Goal: Information Seeking & Learning: Learn about a topic

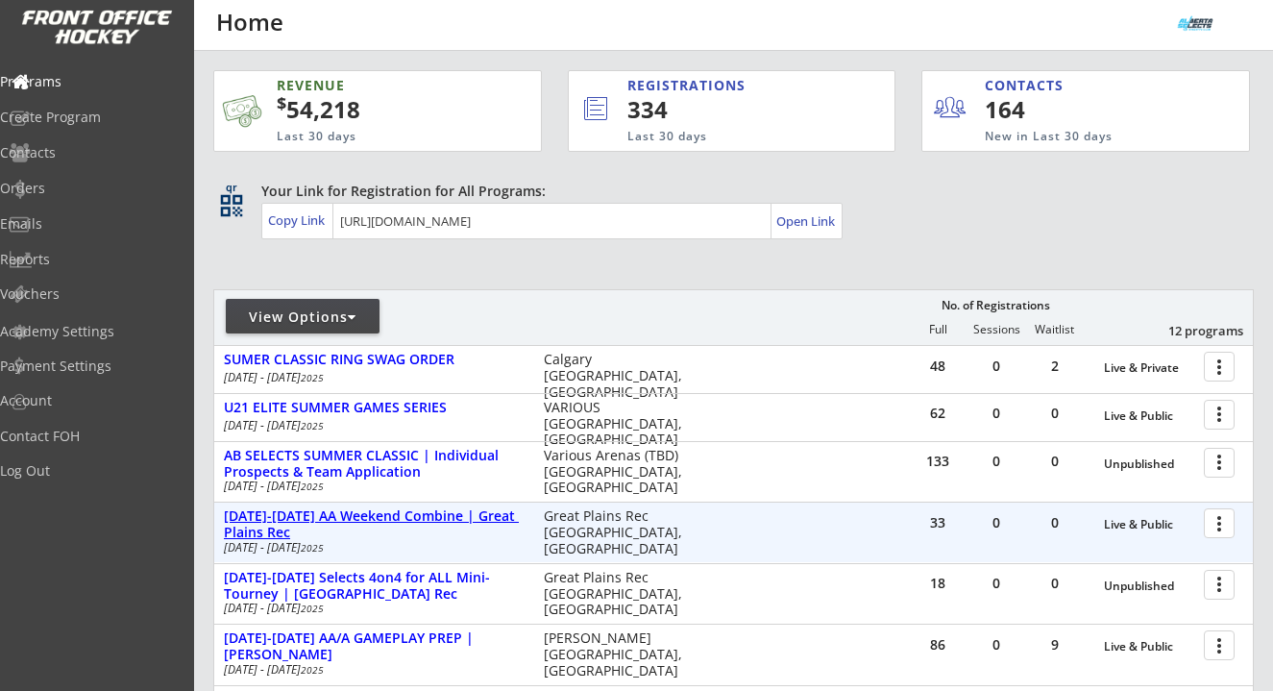
click at [404, 519] on div "[DATE]-[DATE] AA Weekend Combine | Great Plains Rec" at bounding box center [374, 524] width 300 height 33
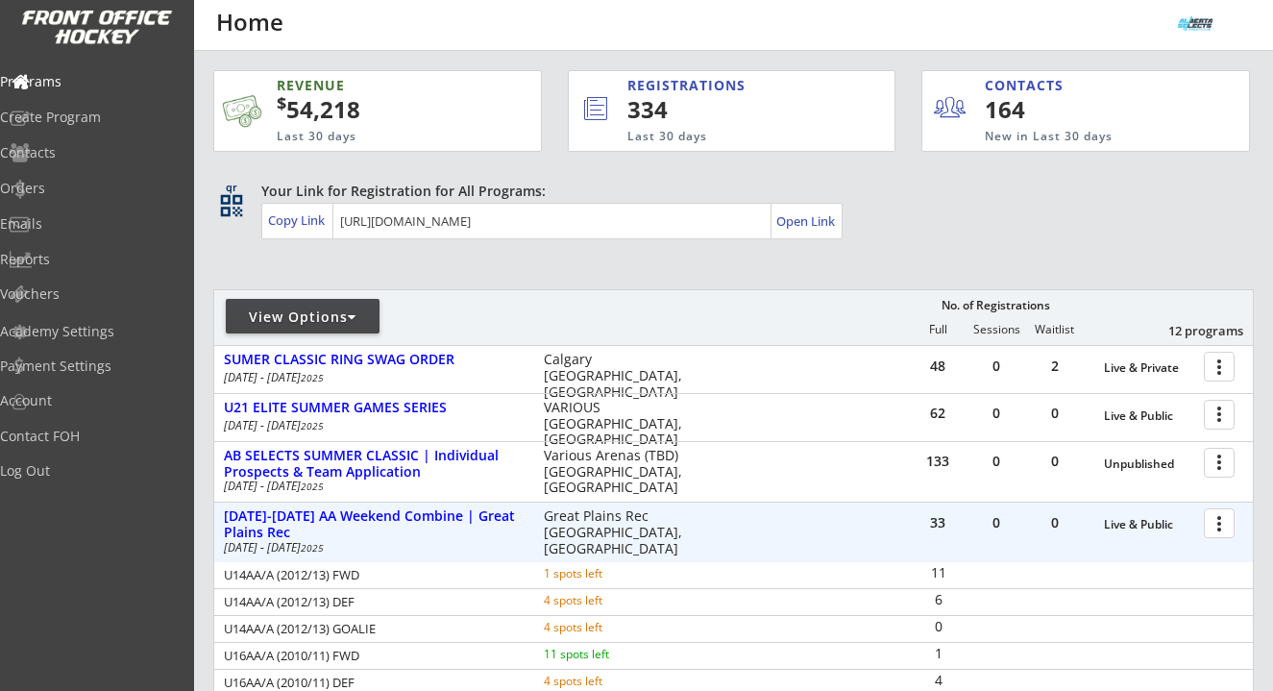
click at [1221, 528] on div at bounding box center [1223, 522] width 34 height 34
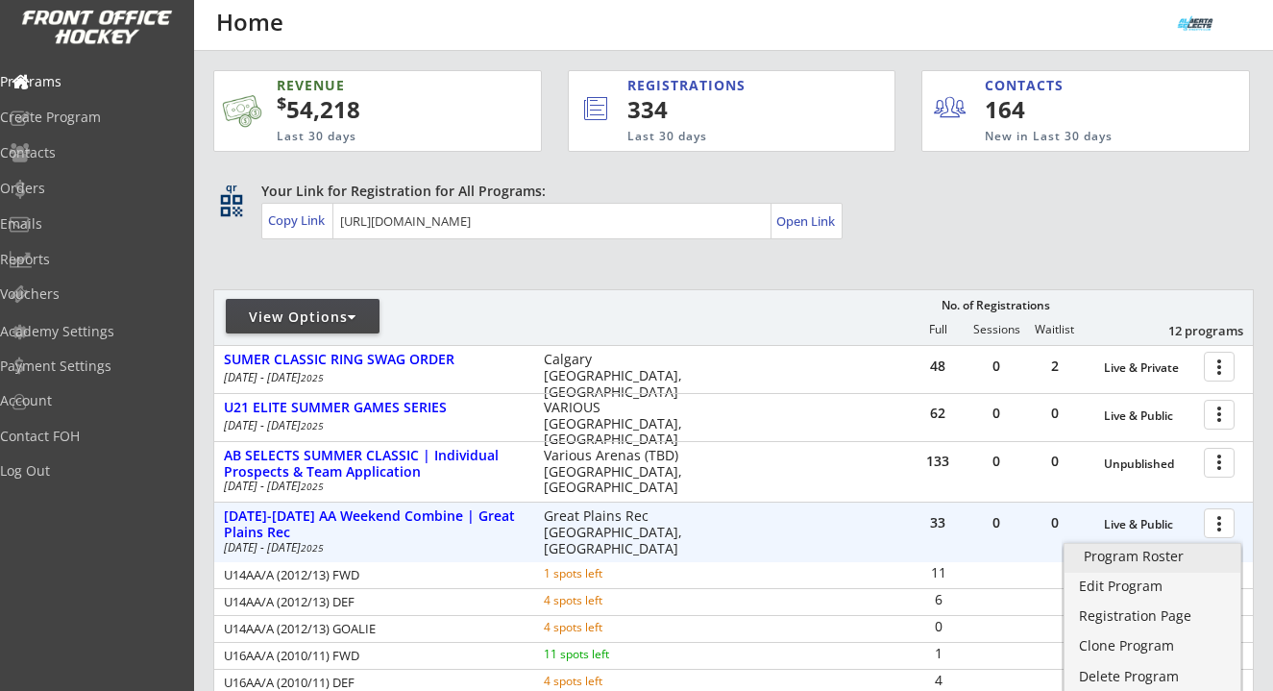
click at [1185, 555] on div "Program Roster" at bounding box center [1152, 556] width 137 height 13
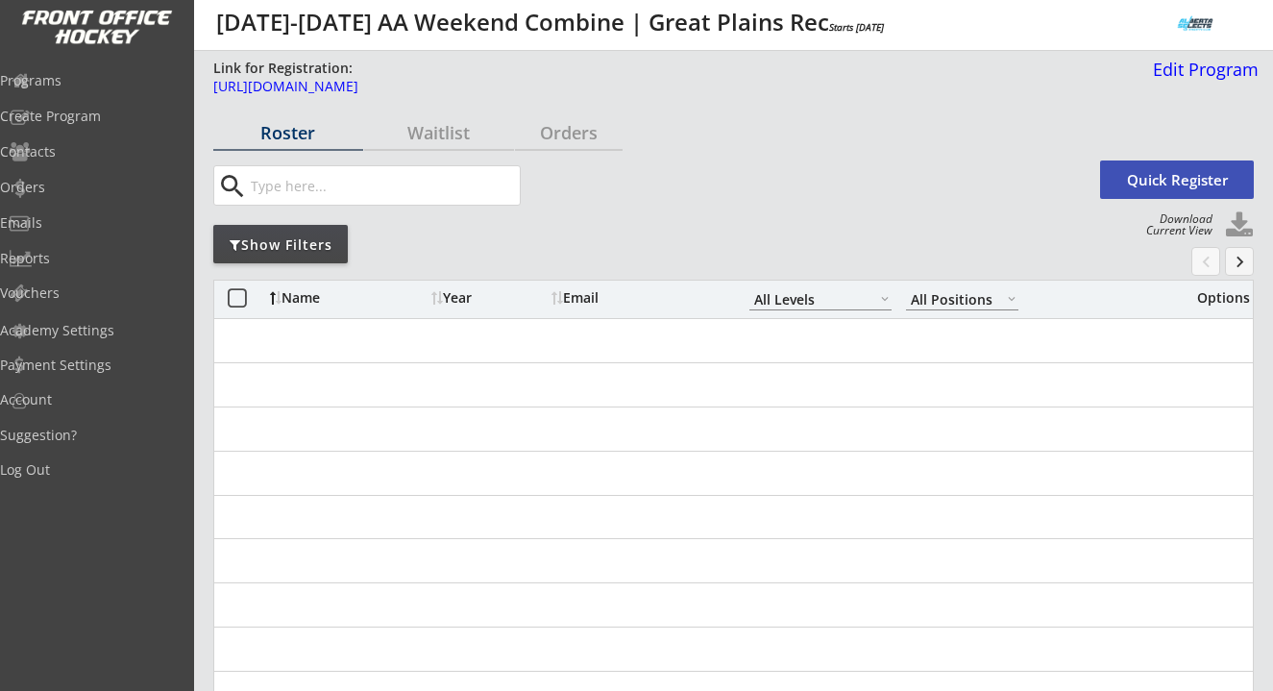
select select ""All Levels""
select select ""All Positions""
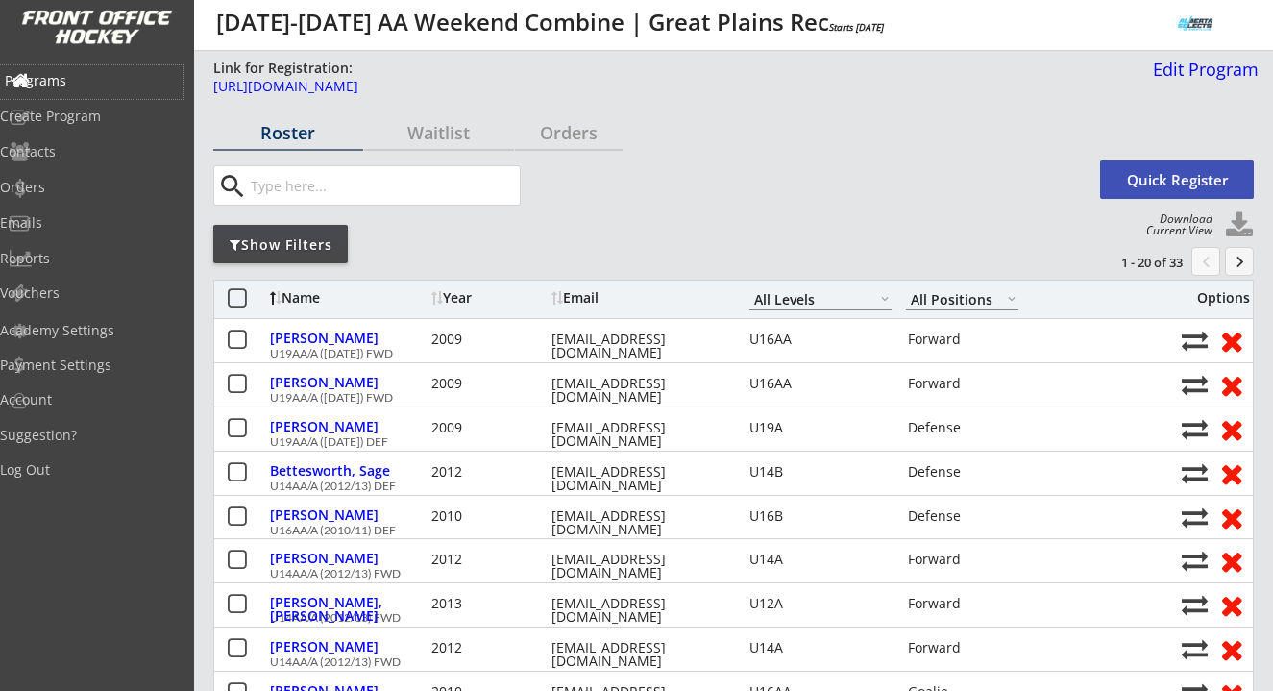
click at [83, 76] on div "Programs" at bounding box center [91, 80] width 173 height 13
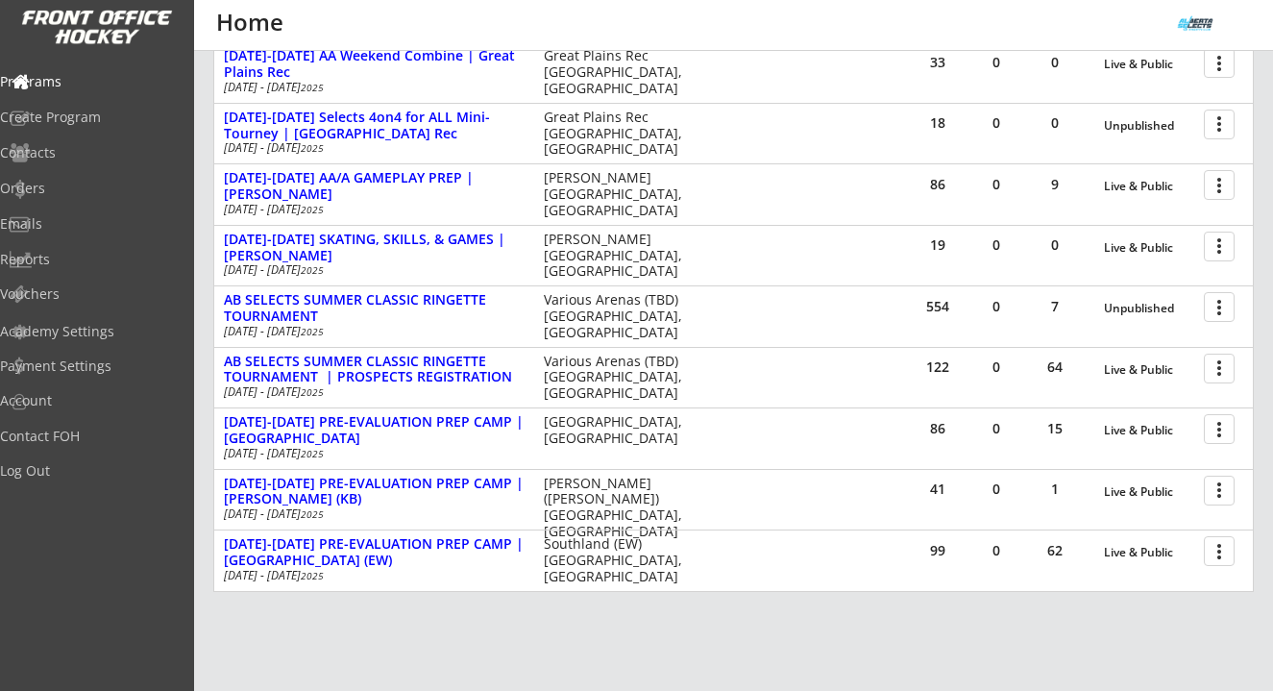
scroll to position [581, 0]
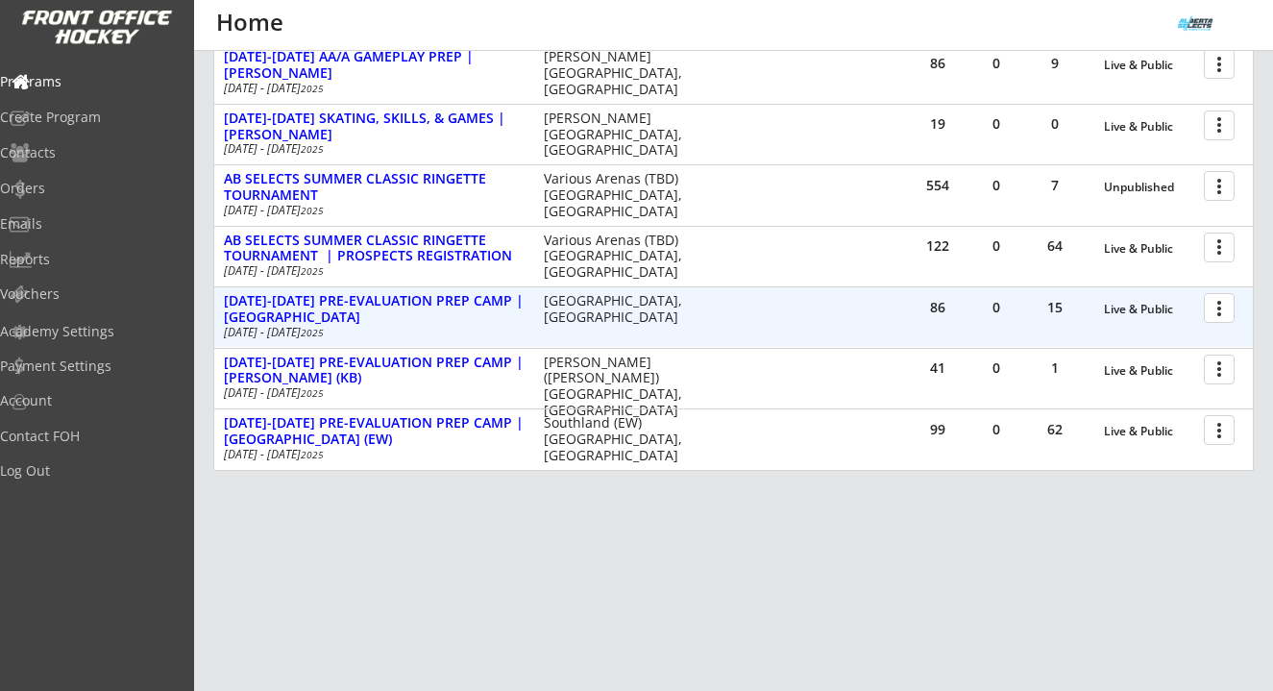
click at [1225, 312] on div at bounding box center [1223, 307] width 34 height 34
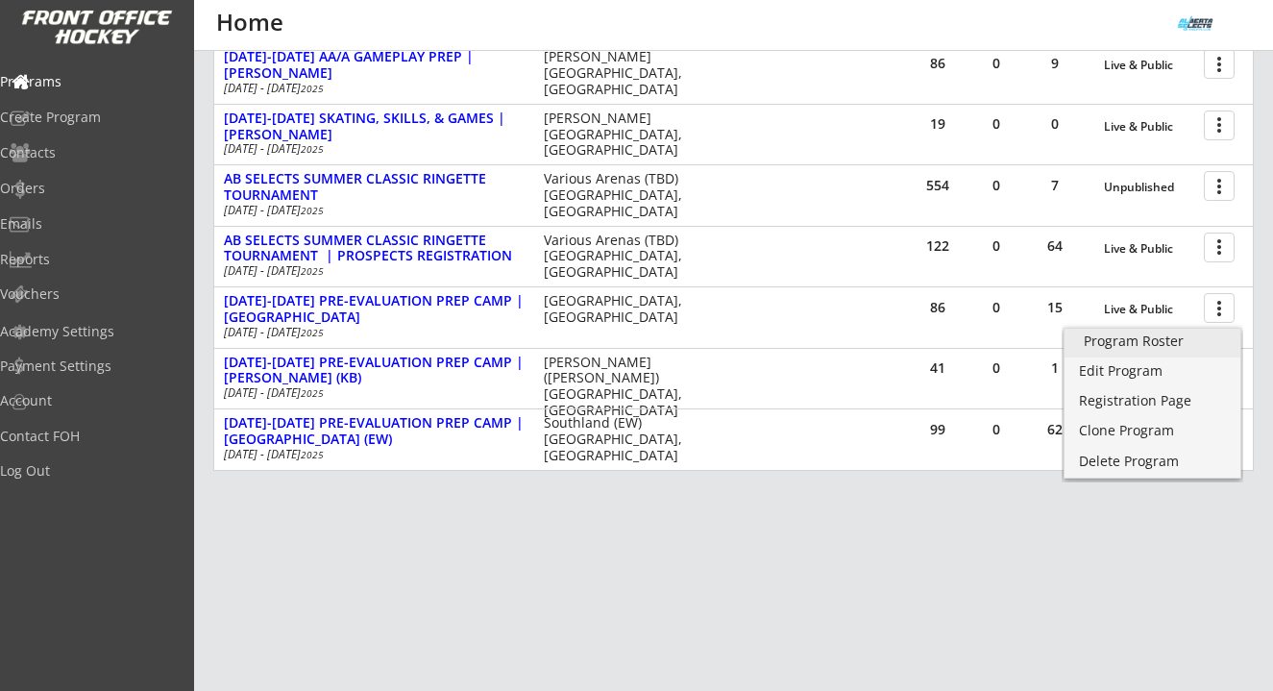
click at [1149, 338] on div "Program Roster" at bounding box center [1152, 340] width 137 height 13
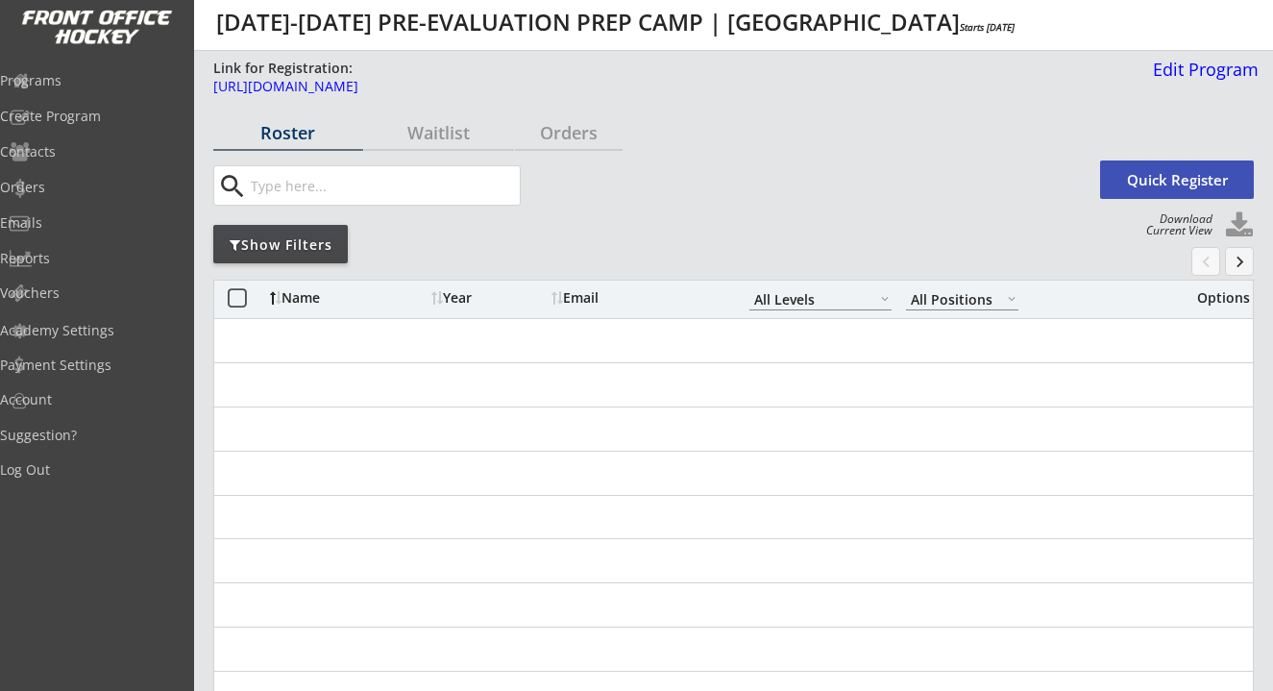
select select ""All Levels""
select select ""All Positions""
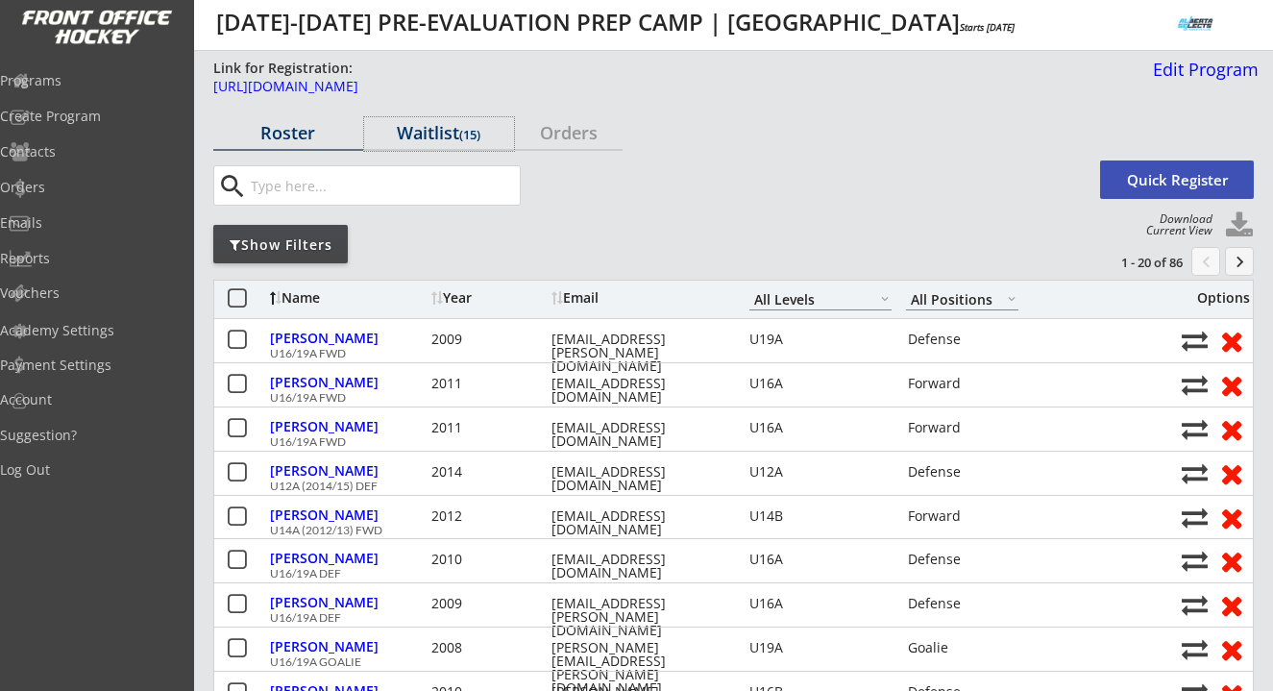
click at [430, 131] on div "Waitlist (15)" at bounding box center [439, 132] width 150 height 17
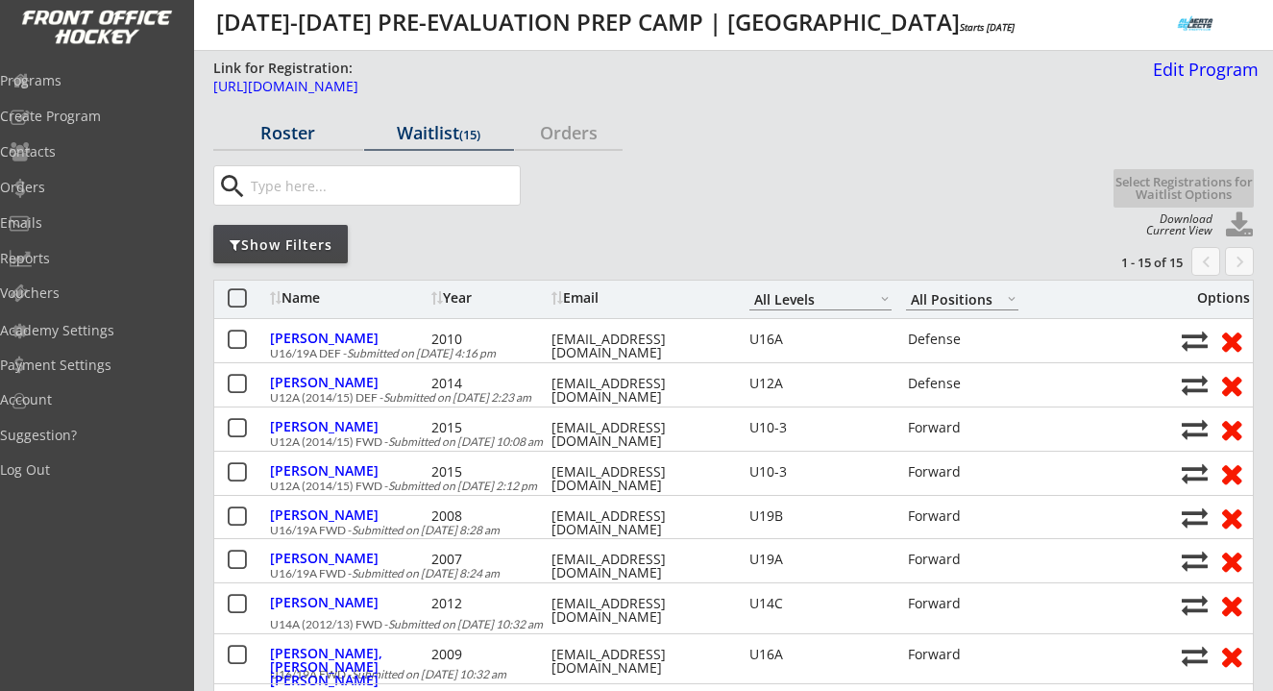
click at [279, 132] on div "Roster" at bounding box center [288, 132] width 150 height 17
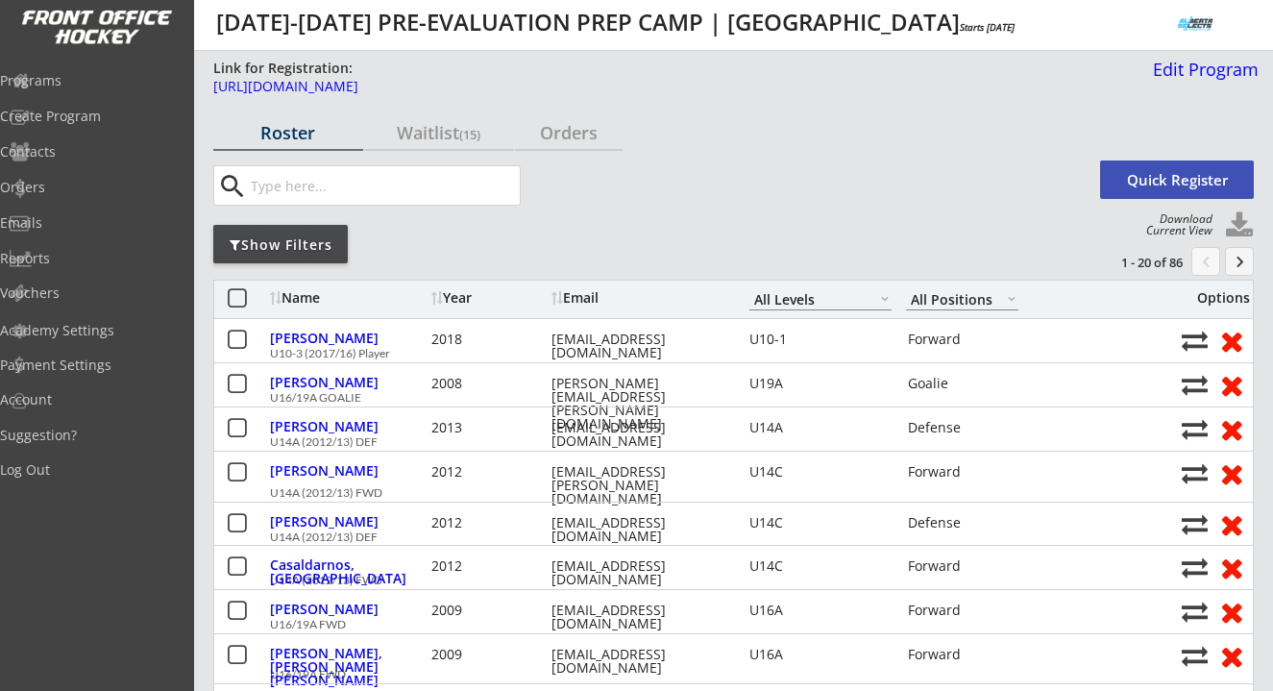
click at [305, 294] on div "Name" at bounding box center [348, 297] width 157 height 13
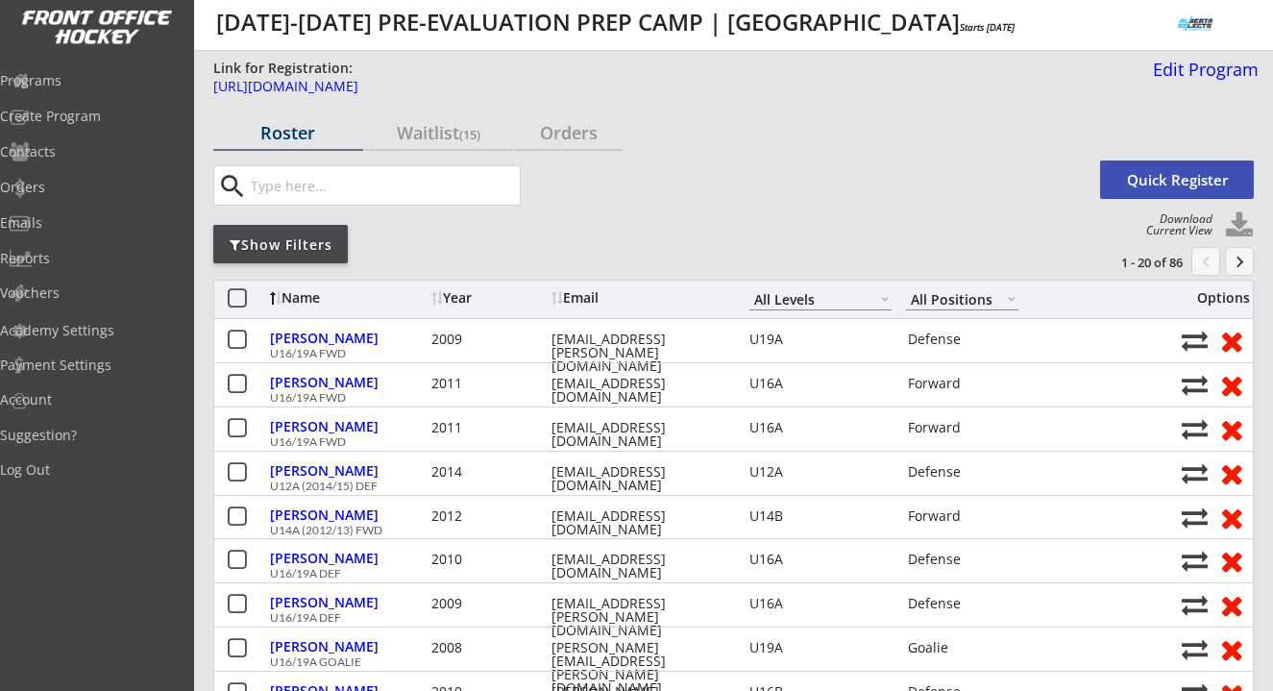
click at [1241, 261] on button "keyboard_arrow_right" at bounding box center [1239, 261] width 29 height 29
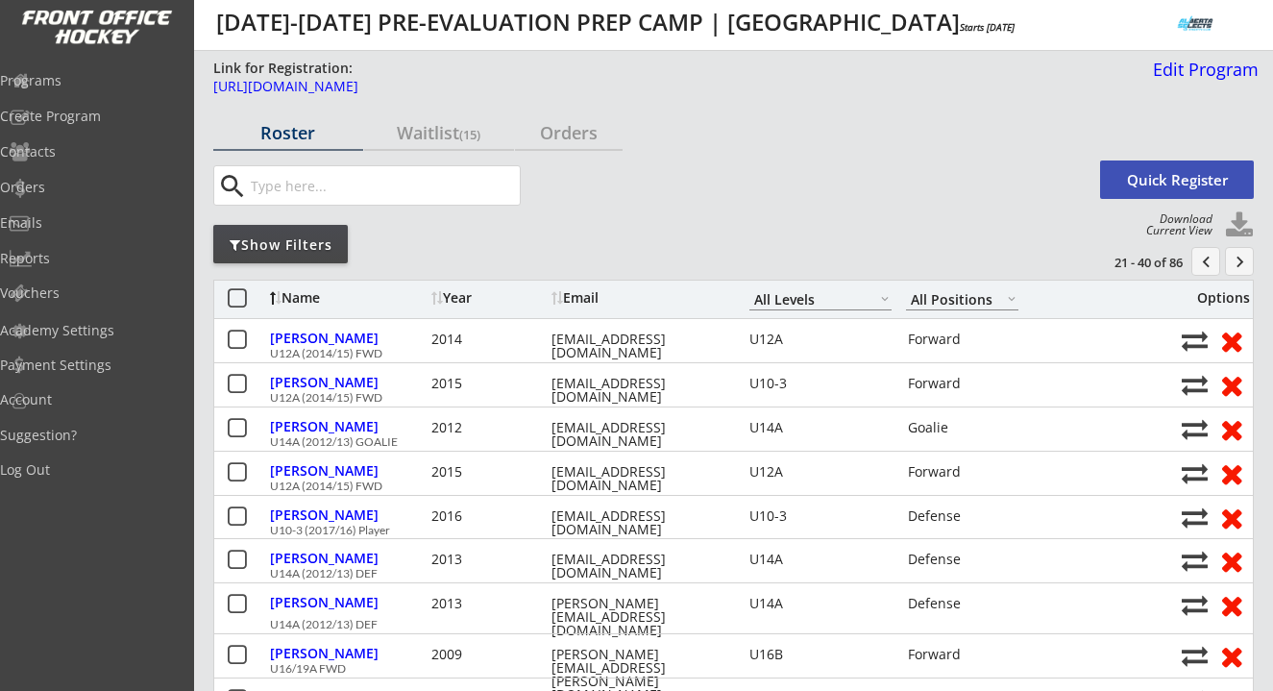
click at [1241, 261] on button "keyboard_arrow_right" at bounding box center [1239, 261] width 29 height 29
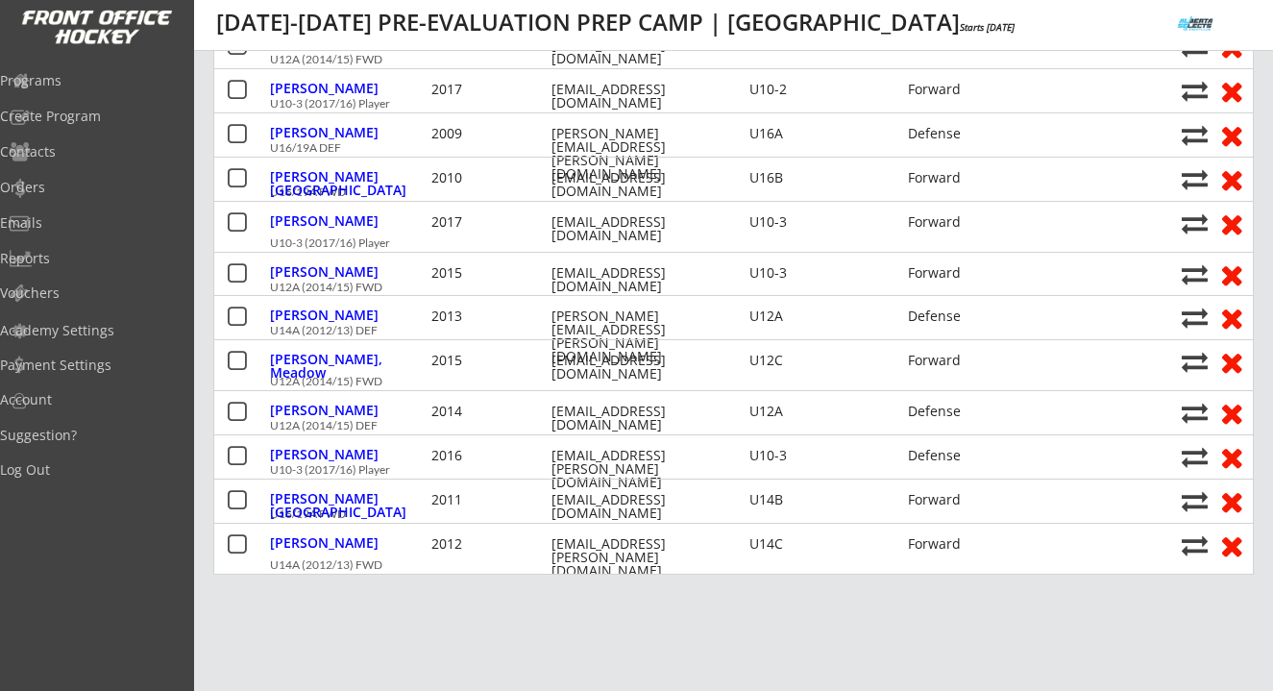
scroll to position [559, 0]
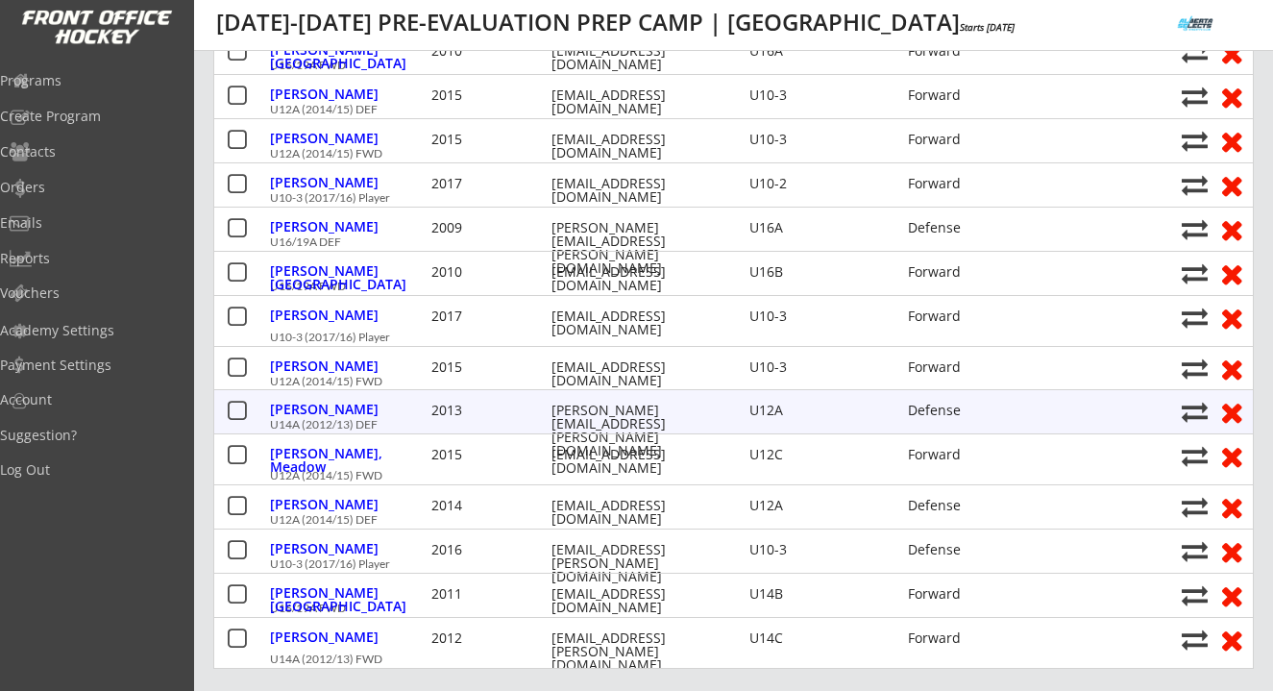
click at [605, 416] on div "[PERSON_NAME][EMAIL_ADDRESS][PERSON_NAME][DOMAIN_NAME]" at bounding box center [638, 431] width 173 height 54
click at [605, 416] on div "norman.amy@gmail.com" at bounding box center [638, 431] width 173 height 54
copy div "norman.amy@gmail.com"
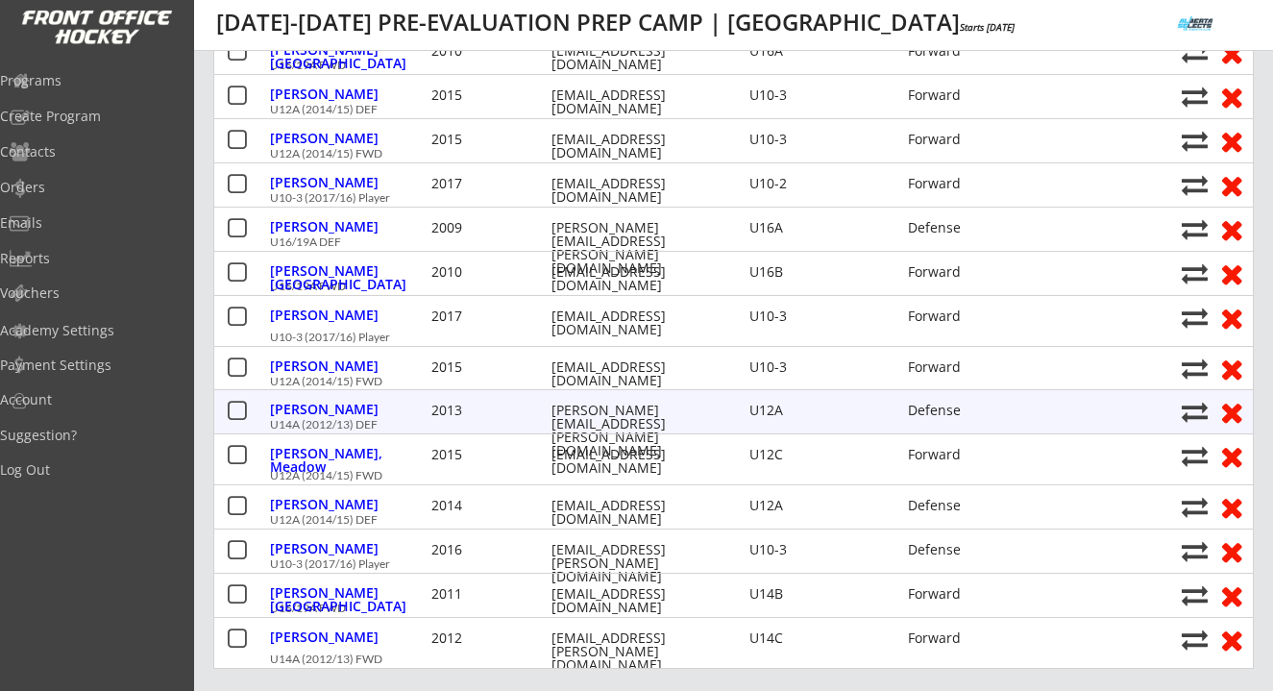
click at [1177, 406] on div "Mclean, Rowan 2013 norman.amy@gmail.com U12A Defense U14A (2012/13) DEF" at bounding box center [733, 411] width 1039 height 43
click at [1196, 411] on button at bounding box center [1195, 412] width 26 height 26
select select ""1348695171700984260__LOOKUP__1736482574184x350447842735423500""
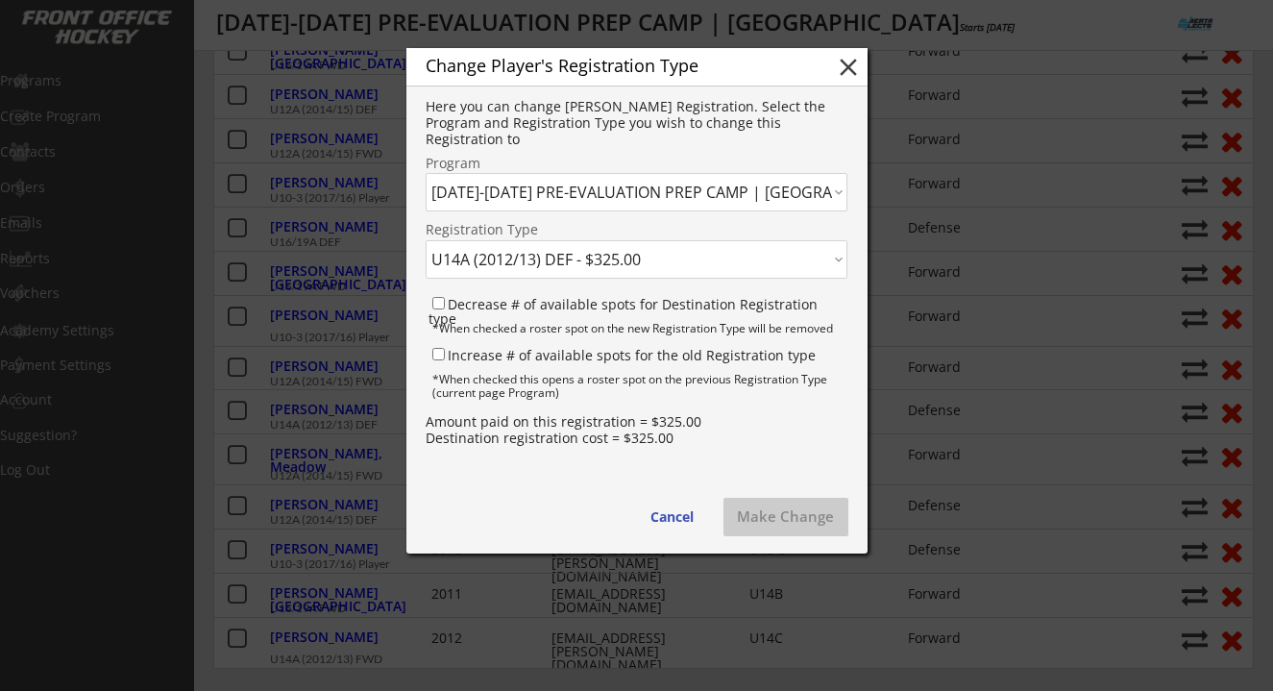
click at [697, 195] on select "Click here... DALLAS ROBBINS TECHNICAL EDGES, SPEED, AND POWER | JUNE, JULY, & …" at bounding box center [637, 192] width 422 height 38
select select ""1348695171700984260__LOOKUP__1742223563846x170795409767399420""
click at [426, 173] on select "Click here... DALLAS ROBBINS TECHNICAL EDGES, SPEED, AND POWER | JUNE, JULY, & …" at bounding box center [637, 192] width 422 height 38
click at [641, 263] on select "Click here... U14AA/A (2012/13) FWD - $325.00 U14AA/A (2012/13) DEF - $325.00 U…" at bounding box center [637, 259] width 422 height 38
select select ""1348695171700984260__LOOKUP__1742223563846x256454085178556400""
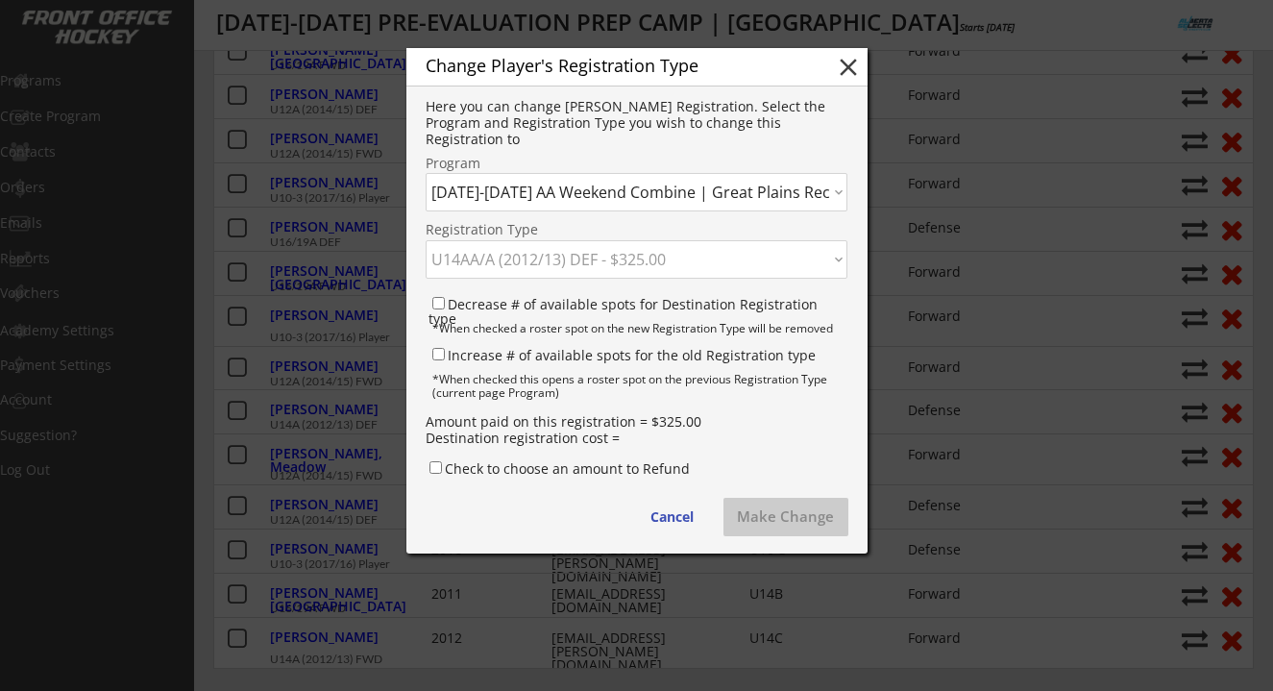
click at [426, 240] on select "Click here... U14AA/A (2012/13) FWD - $325.00 U14AA/A (2012/13) DEF - $325.00 U…" at bounding box center [637, 259] width 422 height 38
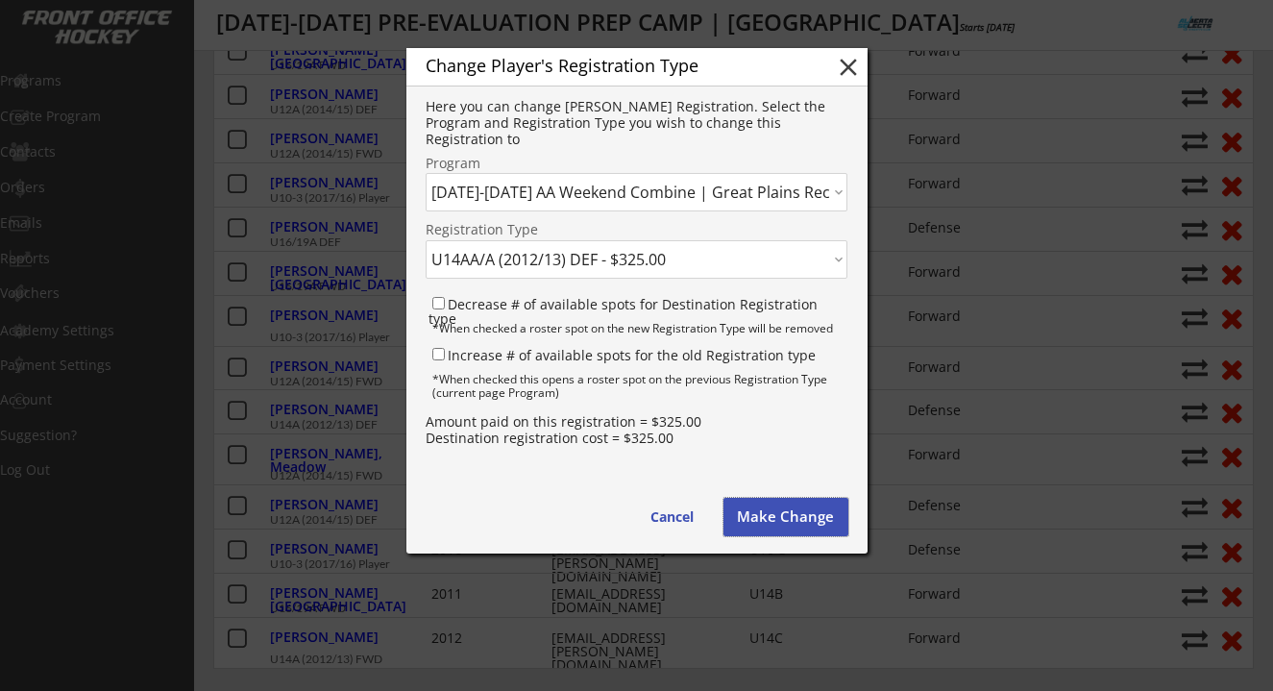
click at [775, 509] on button "Make Change" at bounding box center [786, 517] width 125 height 38
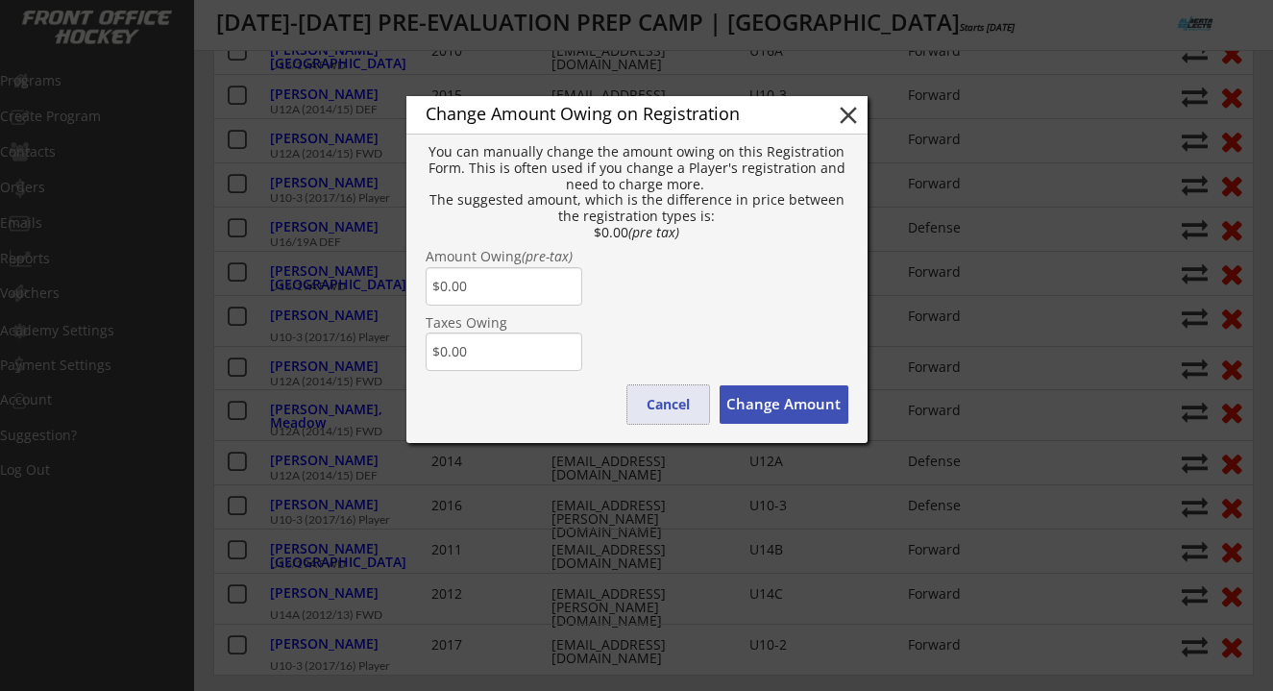
click at [666, 400] on button "Cancel" at bounding box center [669, 404] width 82 height 38
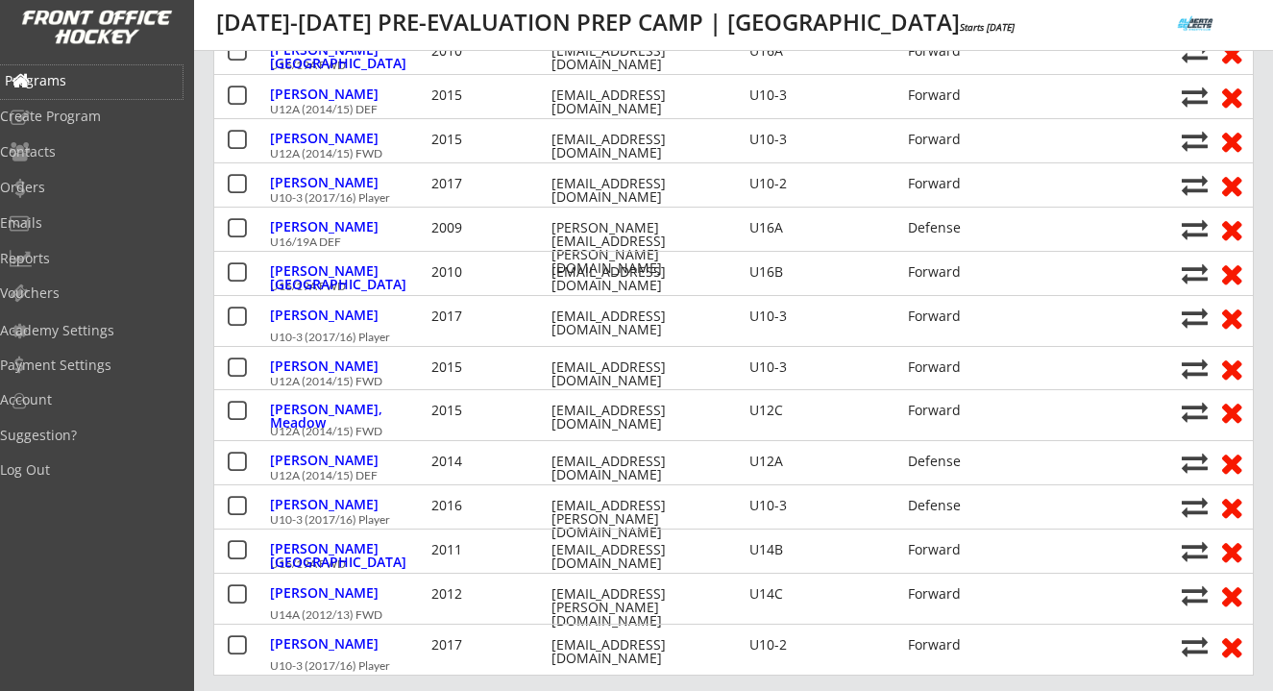
click at [97, 79] on div "Programs" at bounding box center [91, 80] width 173 height 13
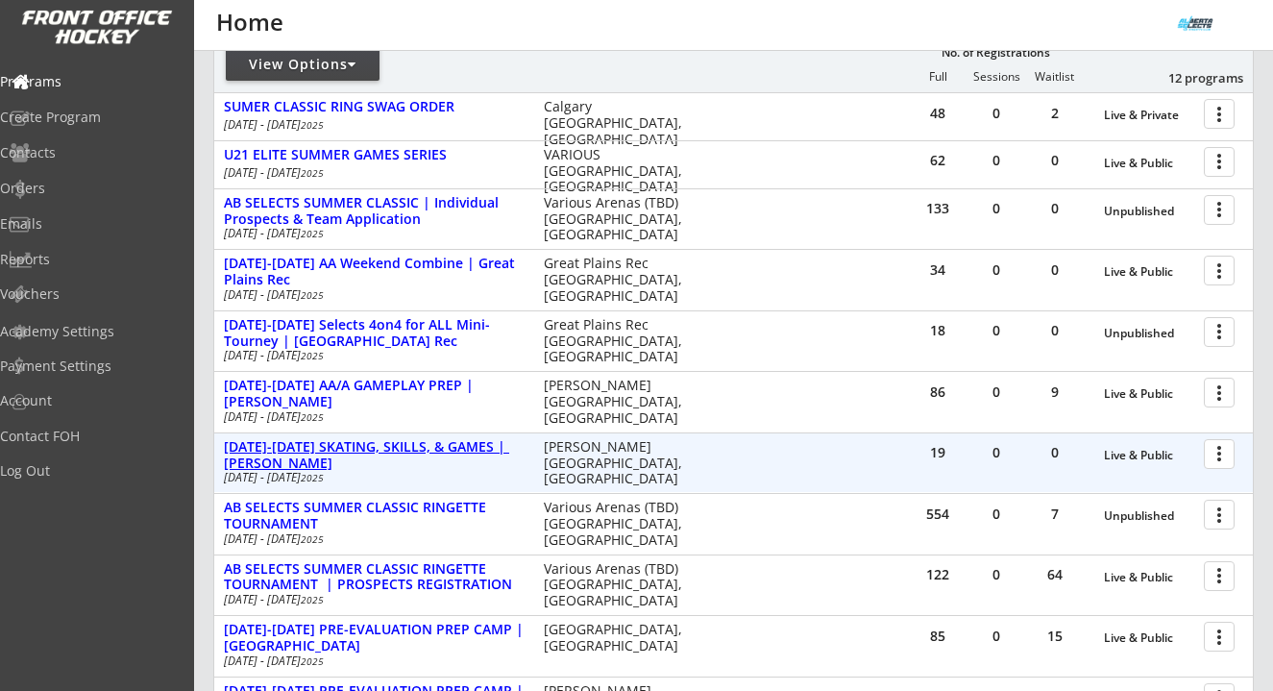
scroll to position [230, 0]
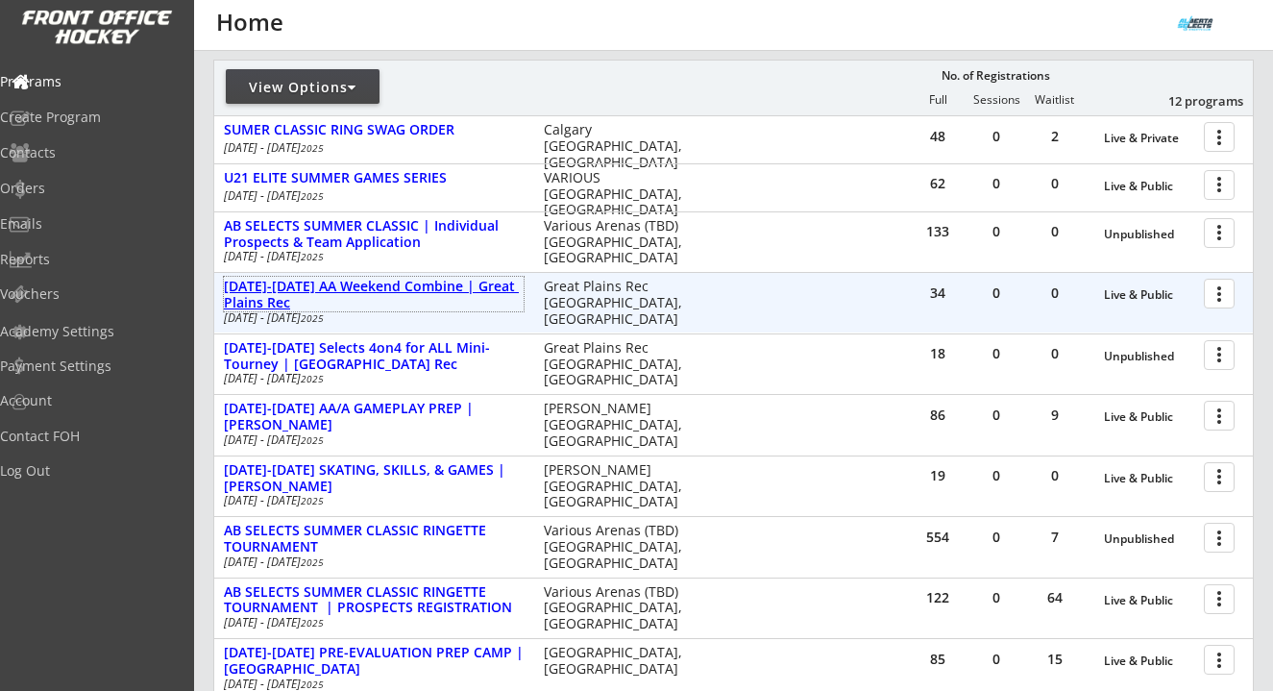
click at [394, 298] on div "[DATE]-[DATE] AA Weekend Combine | Great Plains Rec" at bounding box center [374, 295] width 300 height 33
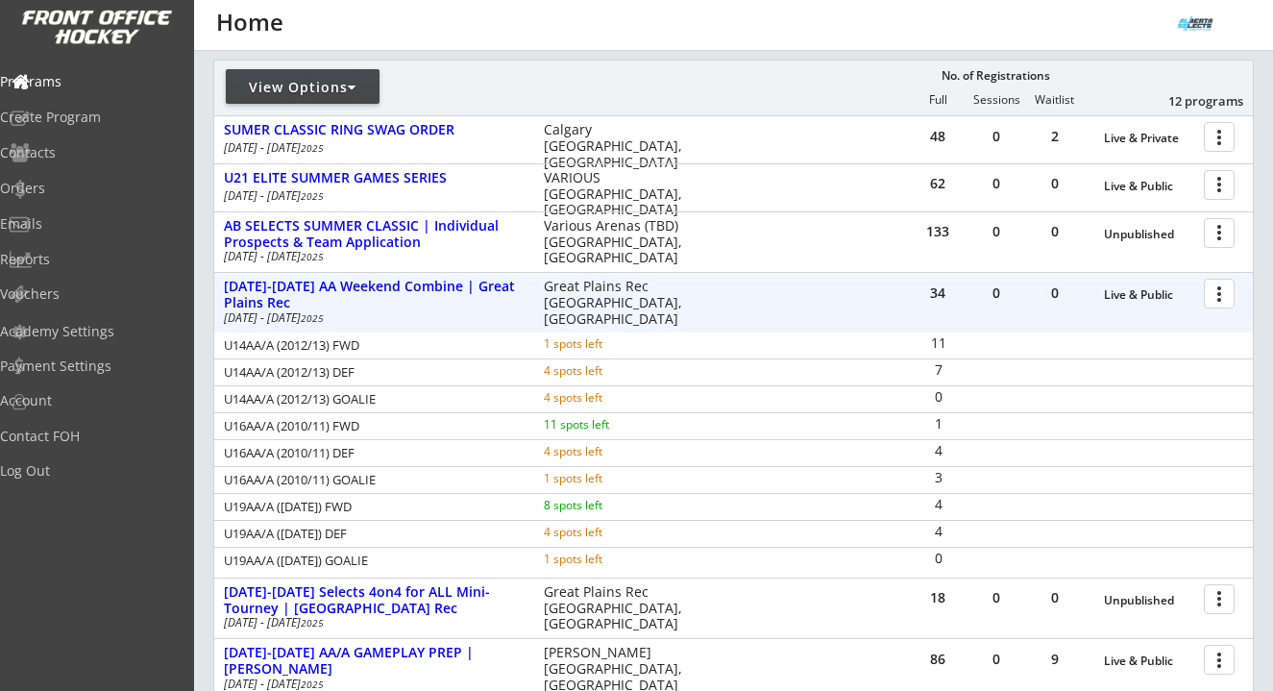
click at [1222, 287] on div at bounding box center [1223, 293] width 34 height 34
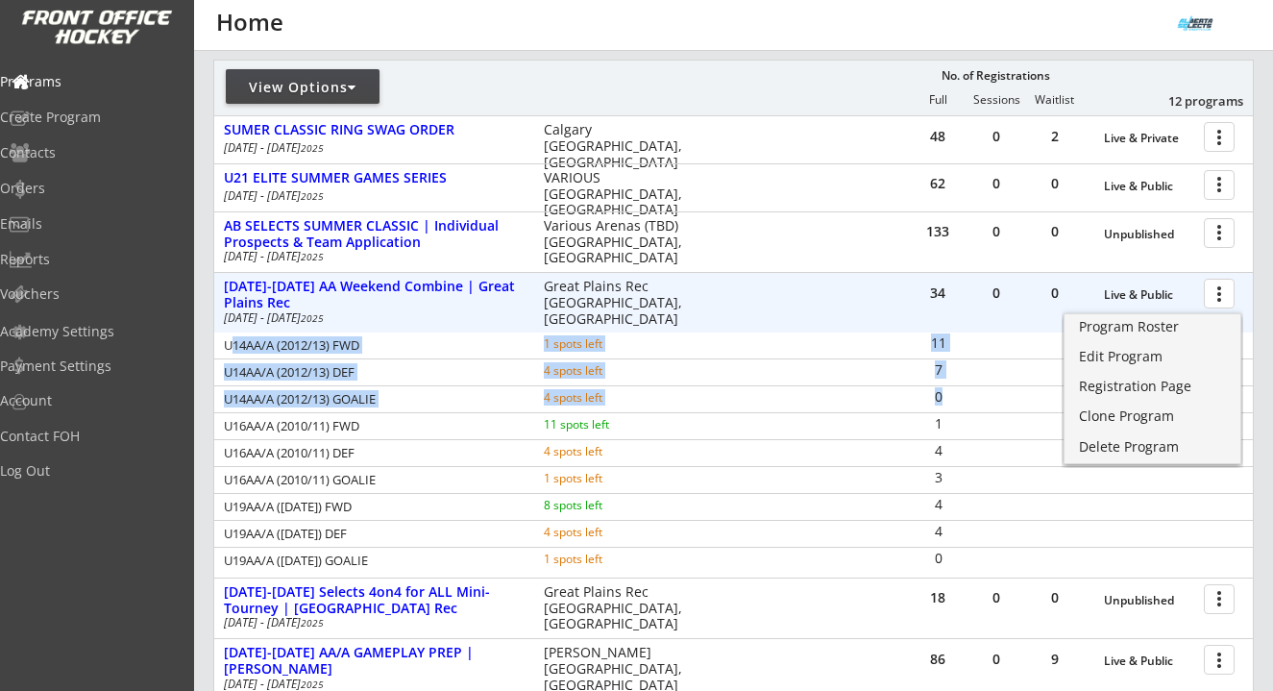
drag, startPoint x: 227, startPoint y: 346, endPoint x: 958, endPoint y: 398, distance: 733.1
click at [958, 398] on div "U14AA/A (2012/13) FWD 1 spots left 11 U14AA/A (2012/13) DEF 4 spots left 7 U14A…" at bounding box center [733, 452] width 1039 height 241
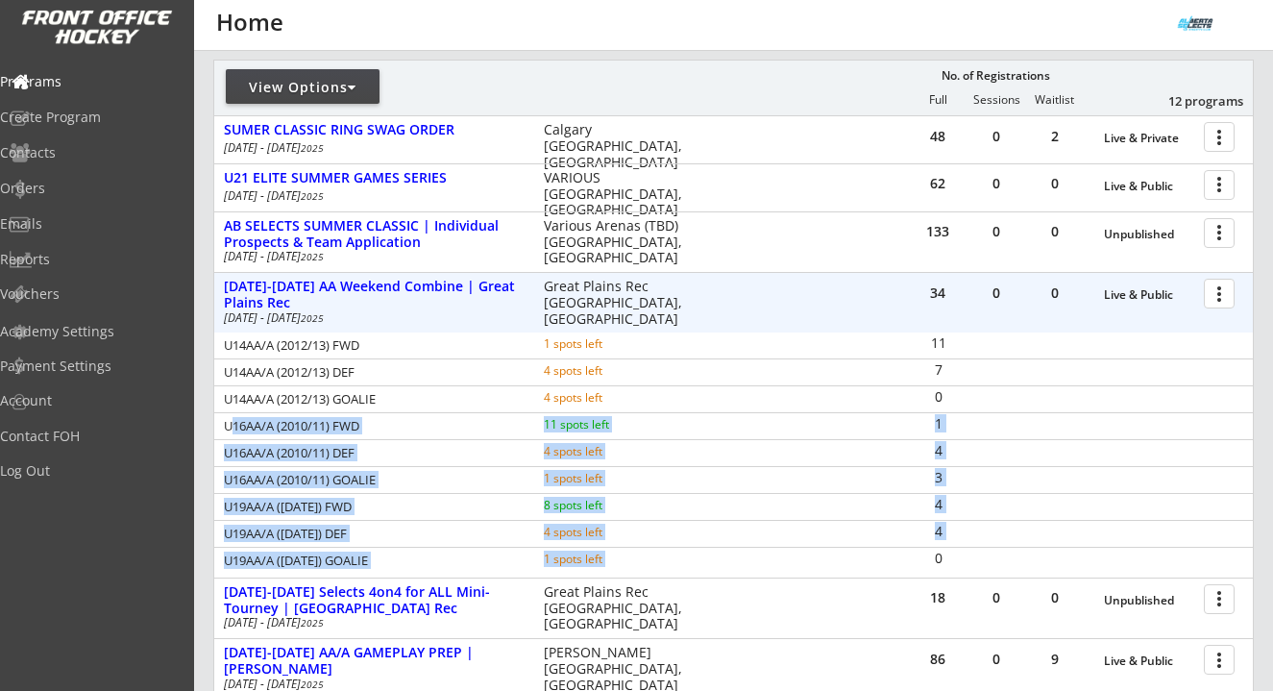
drag, startPoint x: 230, startPoint y: 427, endPoint x: 931, endPoint y: 564, distance: 714.8
click at [931, 564] on div "U14AA/A (2012/13) FWD 1 spots left 11 U14AA/A (2012/13) DEF 4 spots left 7 U14A…" at bounding box center [733, 452] width 1039 height 241
click at [949, 473] on div "3" at bounding box center [938, 477] width 57 height 13
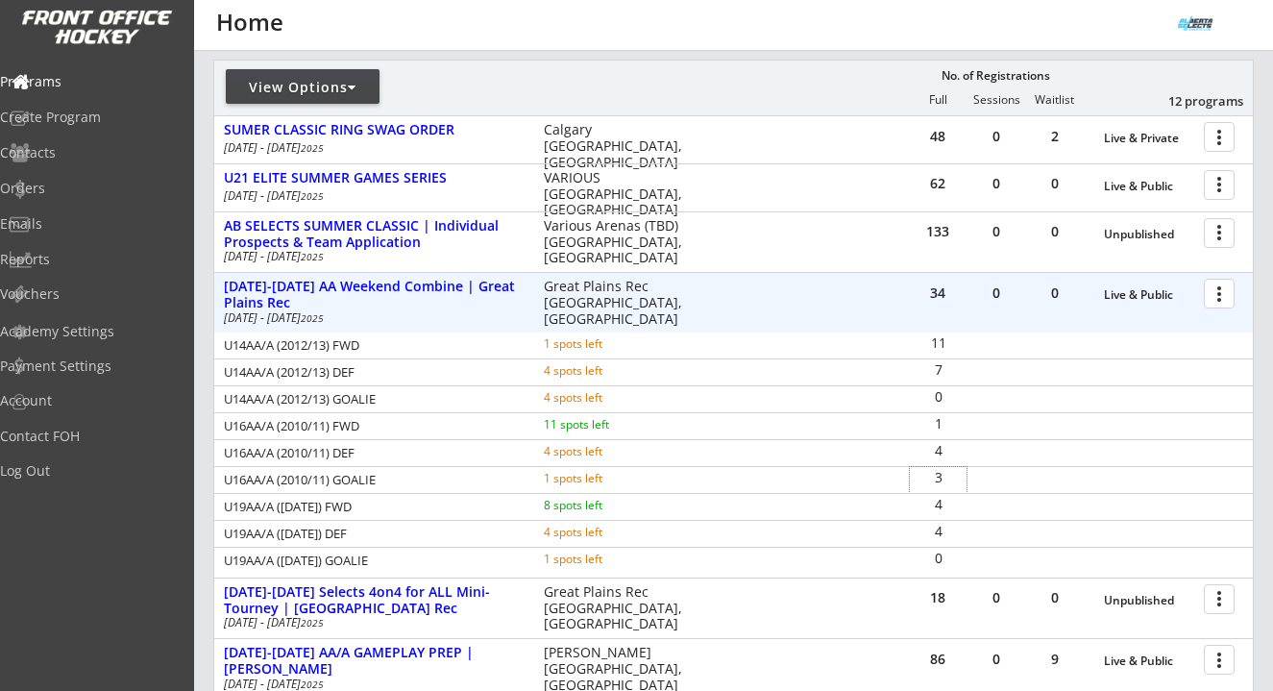
click at [1226, 301] on div at bounding box center [1223, 293] width 34 height 34
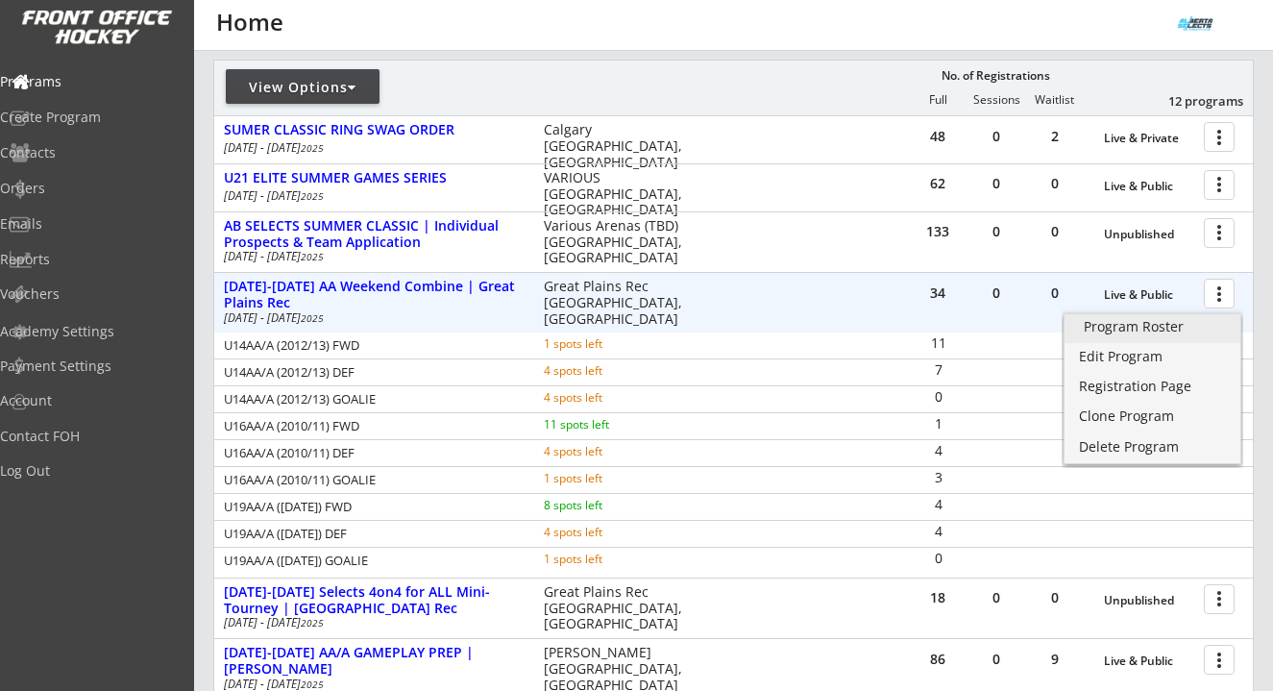
click at [1198, 318] on link "Program Roster" at bounding box center [1153, 328] width 176 height 29
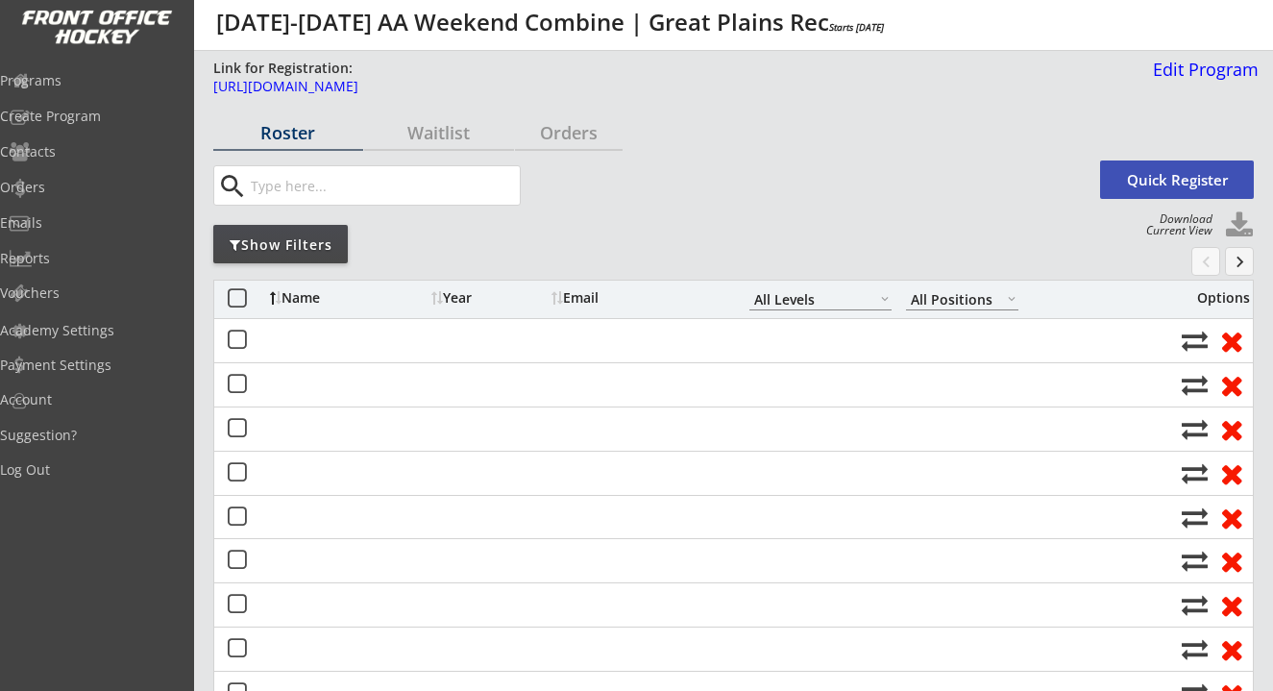
select select ""All Levels""
select select ""All Positions""
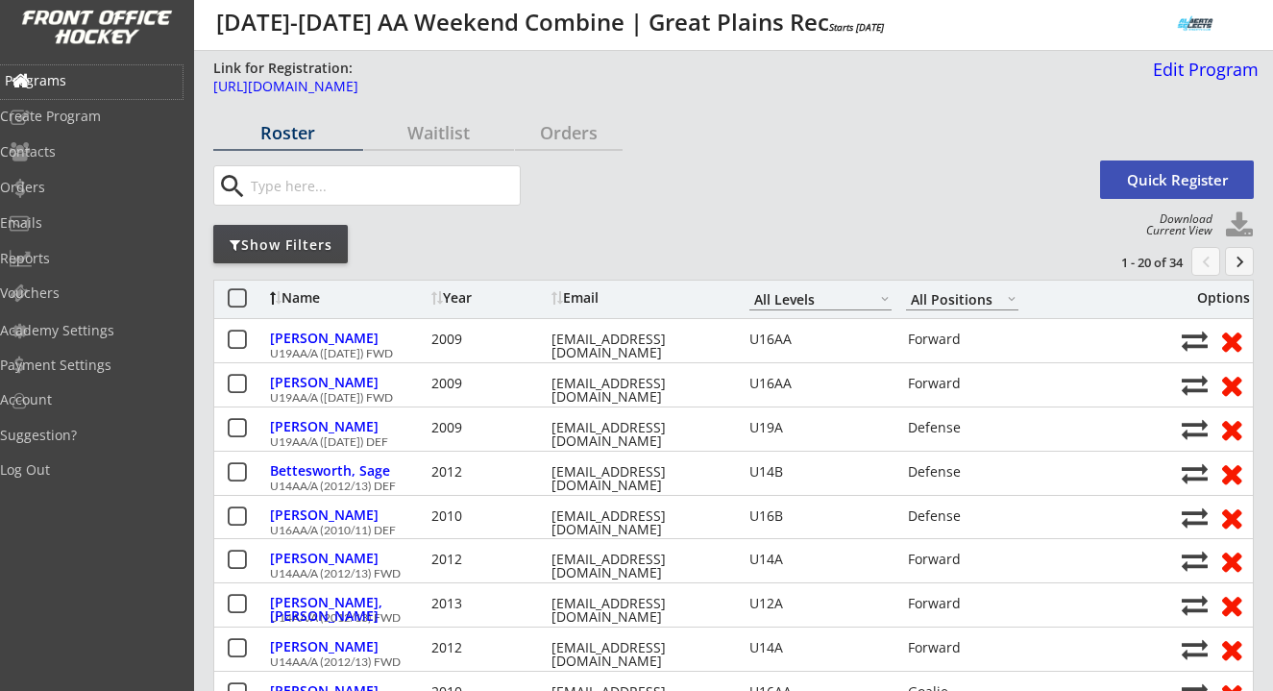
click at [101, 78] on div "Programs" at bounding box center [91, 80] width 173 height 13
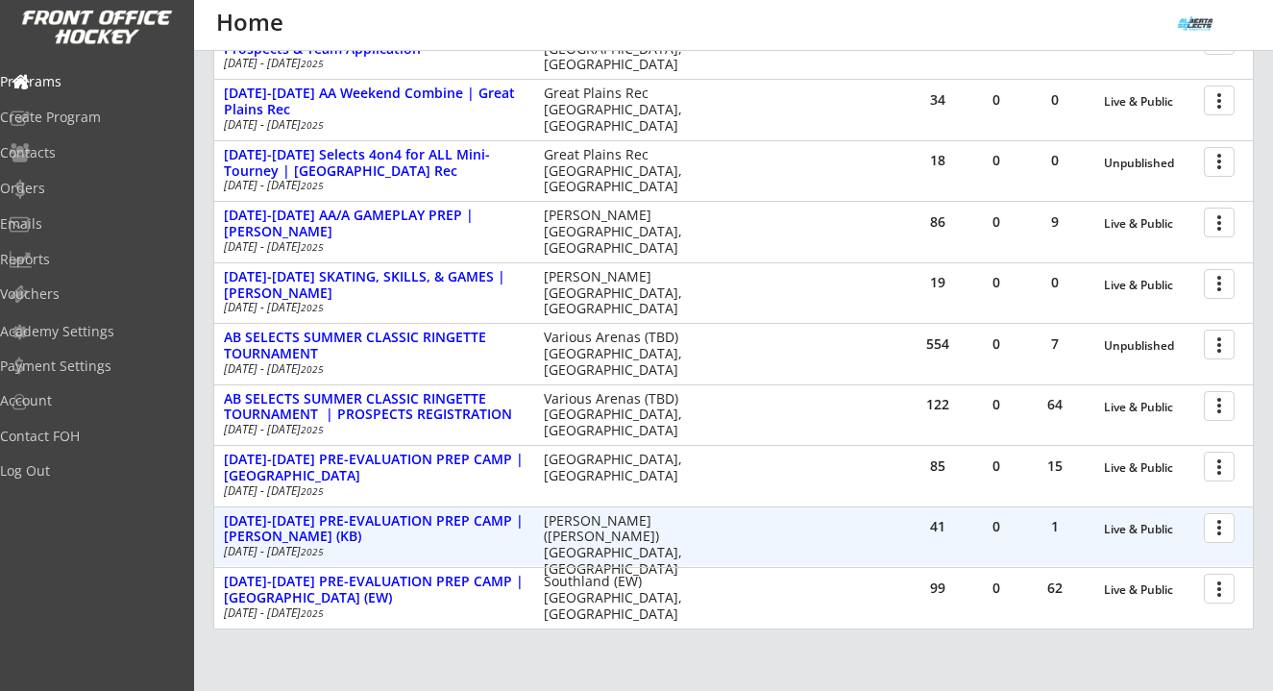
scroll to position [581, 0]
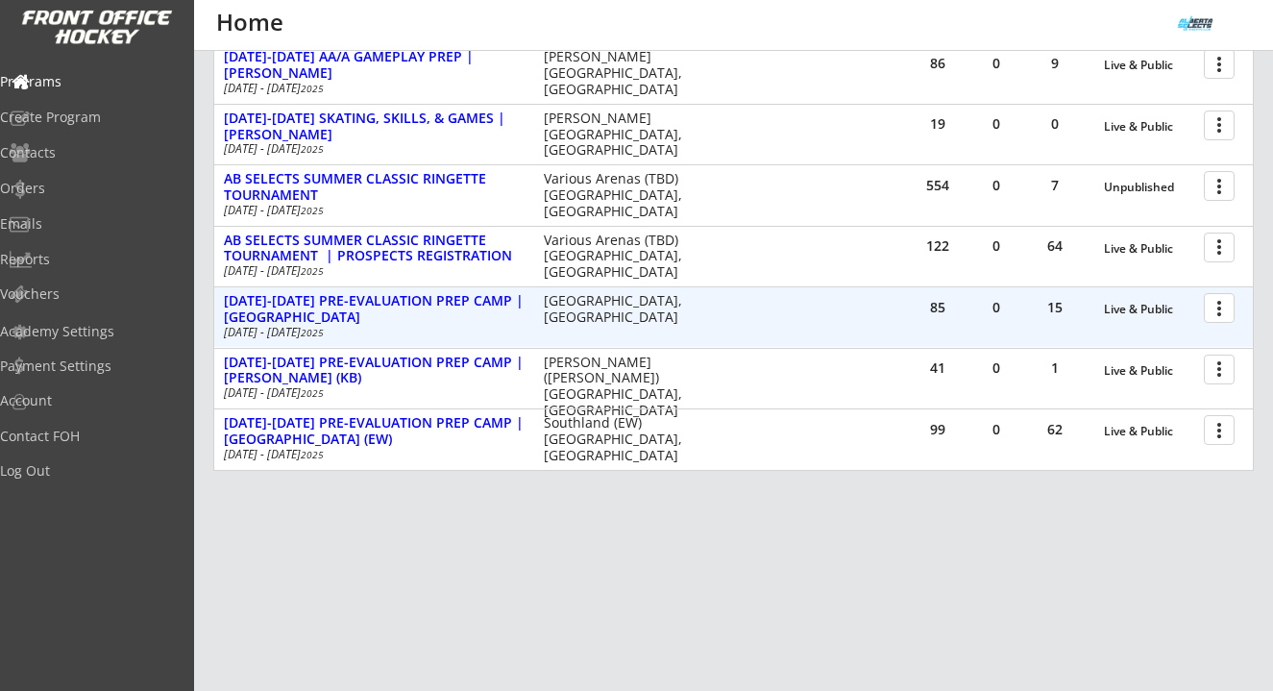
click at [1225, 308] on div at bounding box center [1223, 307] width 34 height 34
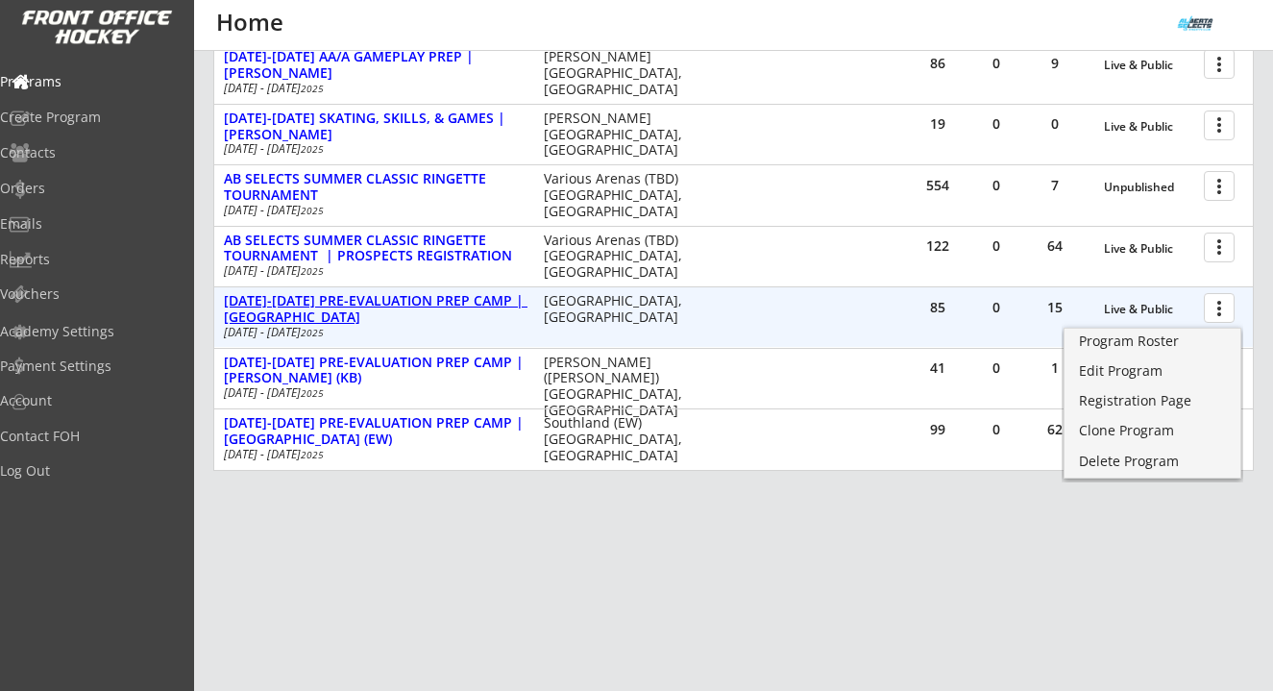
click at [476, 304] on div "[DATE]-[DATE] PRE-EVALUATION PREP CAMP | [GEOGRAPHIC_DATA]" at bounding box center [374, 309] width 300 height 33
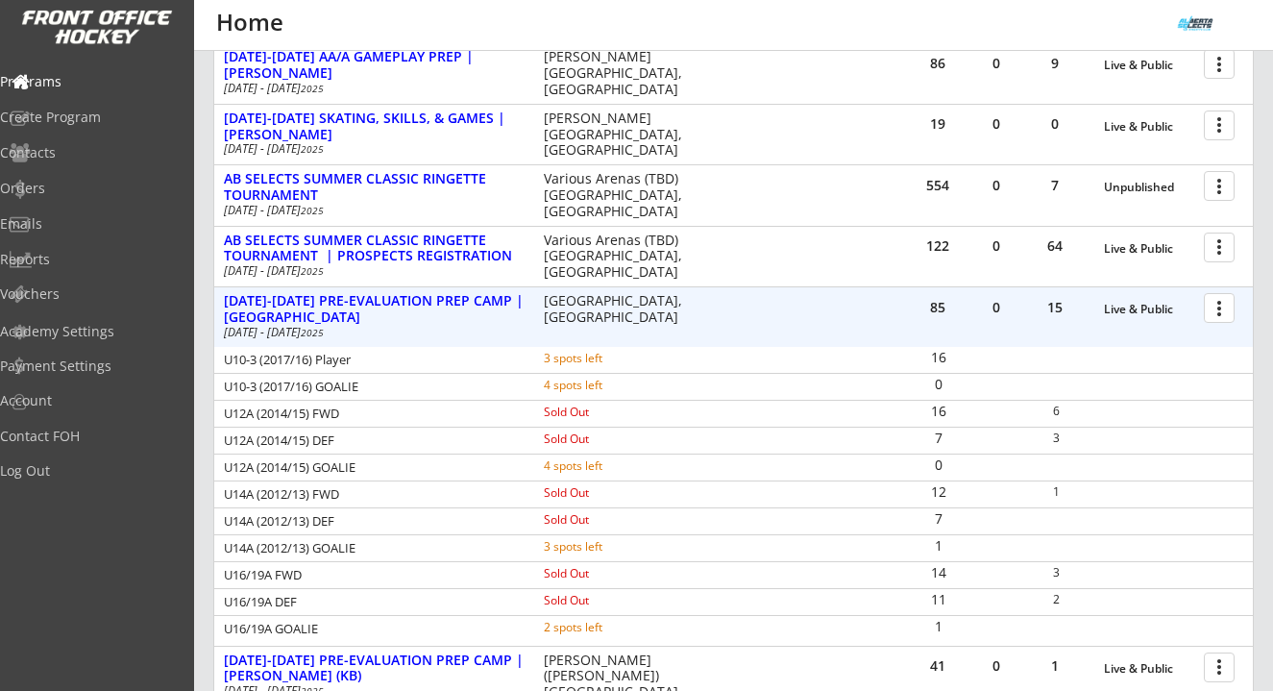
click at [1215, 312] on div at bounding box center [1223, 307] width 34 height 34
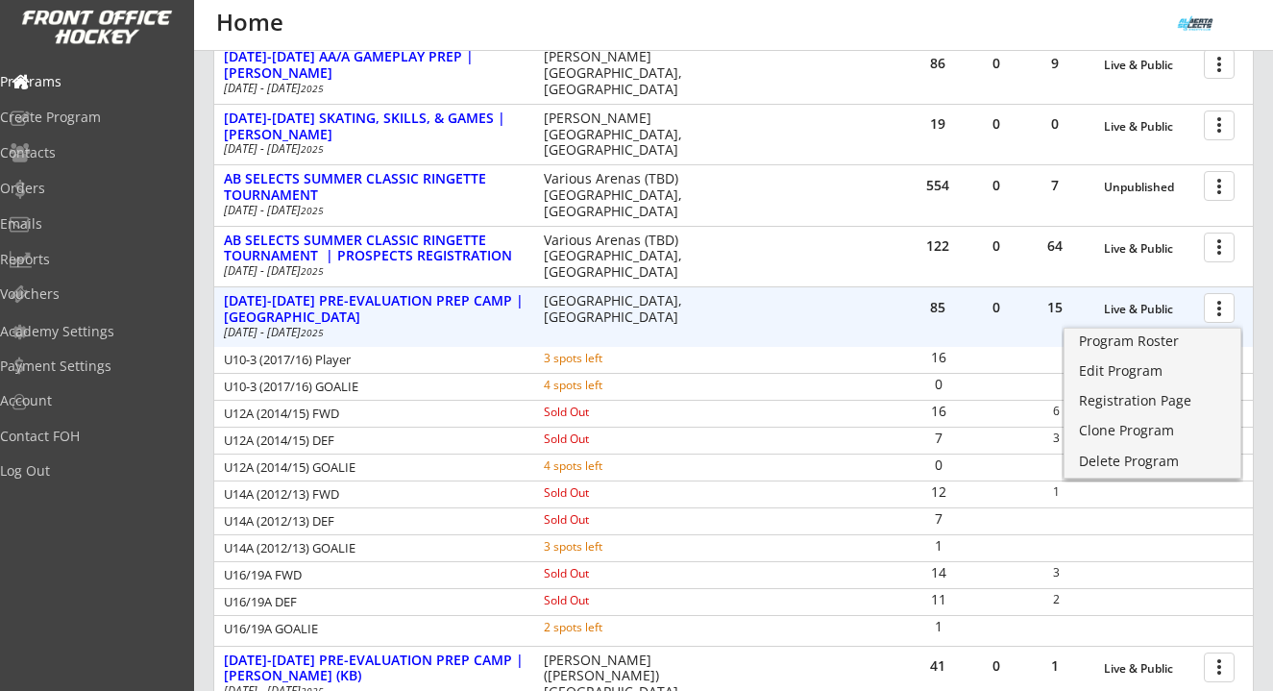
click at [972, 489] on div "12 1" at bounding box center [1081, 494] width 343 height 26
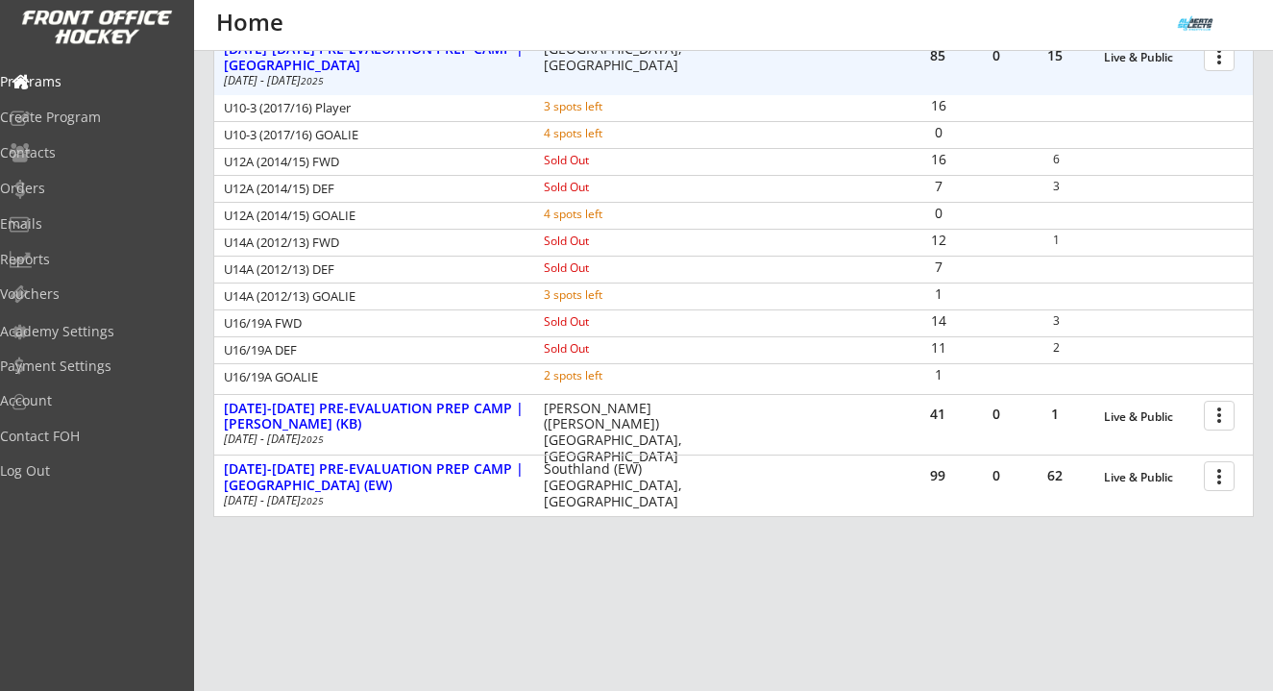
scroll to position [879, 0]
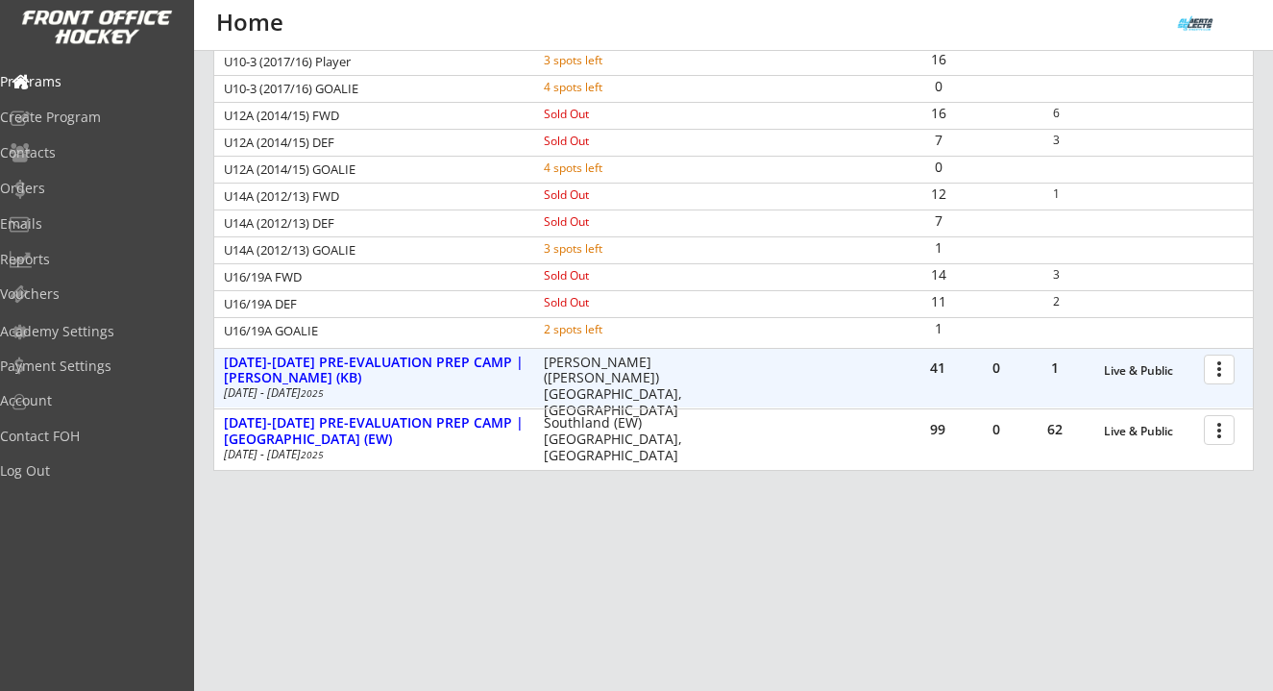
click at [465, 349] on div "41 0 1 Live & Public more_vert AUG 25-28 PRE-EVALUATION PREP CAMP | Max Bell (K…" at bounding box center [733, 379] width 1039 height 60
click at [459, 357] on div "AUG 25-28 PRE-EVALUATION PREP CAMP | Max Bell (KB)" at bounding box center [374, 371] width 300 height 33
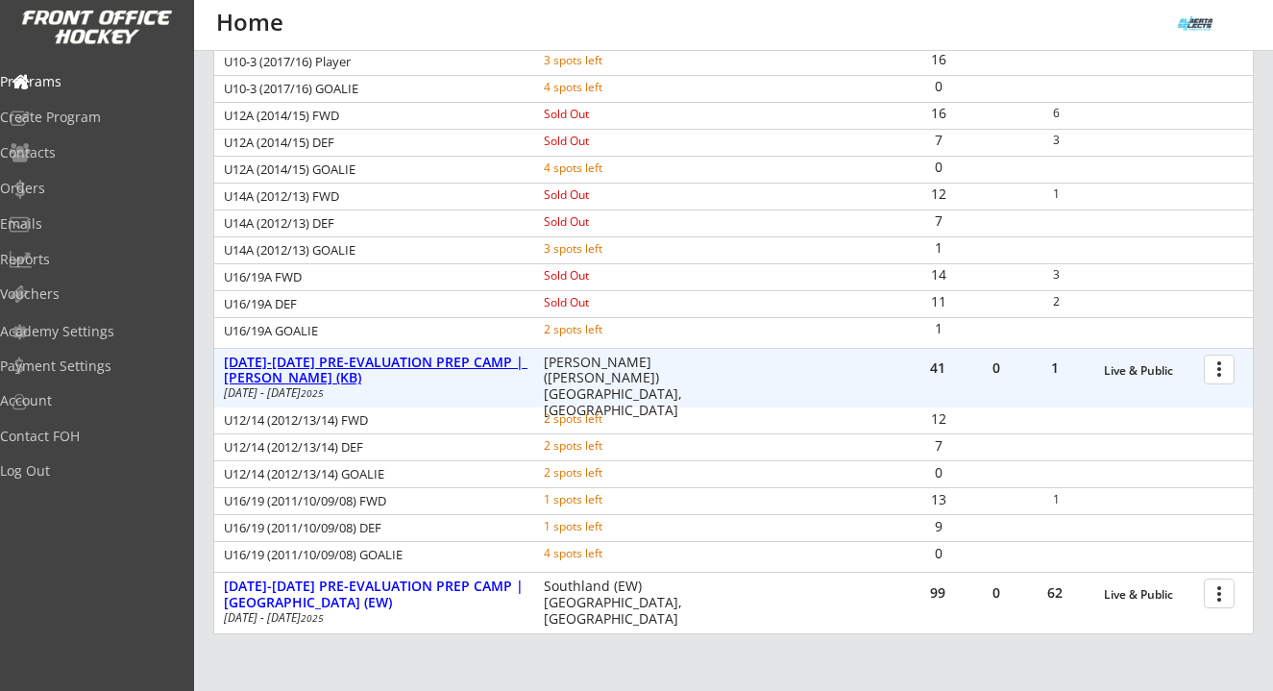
click at [459, 357] on div "AUG 25-28 PRE-EVALUATION PREP CAMP | Max Bell (KB)" at bounding box center [374, 371] width 300 height 33
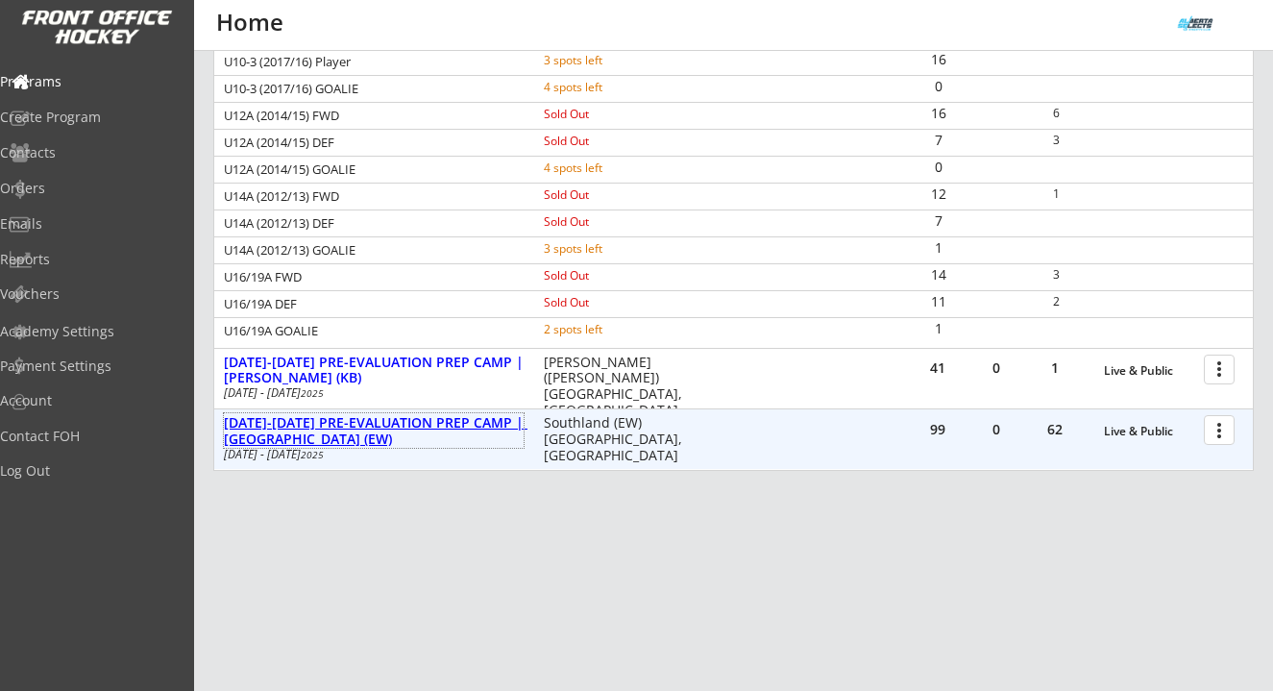
click at [455, 419] on div "AUG 25-28 PRE-EVALUATION PREP CAMP | Southland (EW)" at bounding box center [374, 431] width 300 height 33
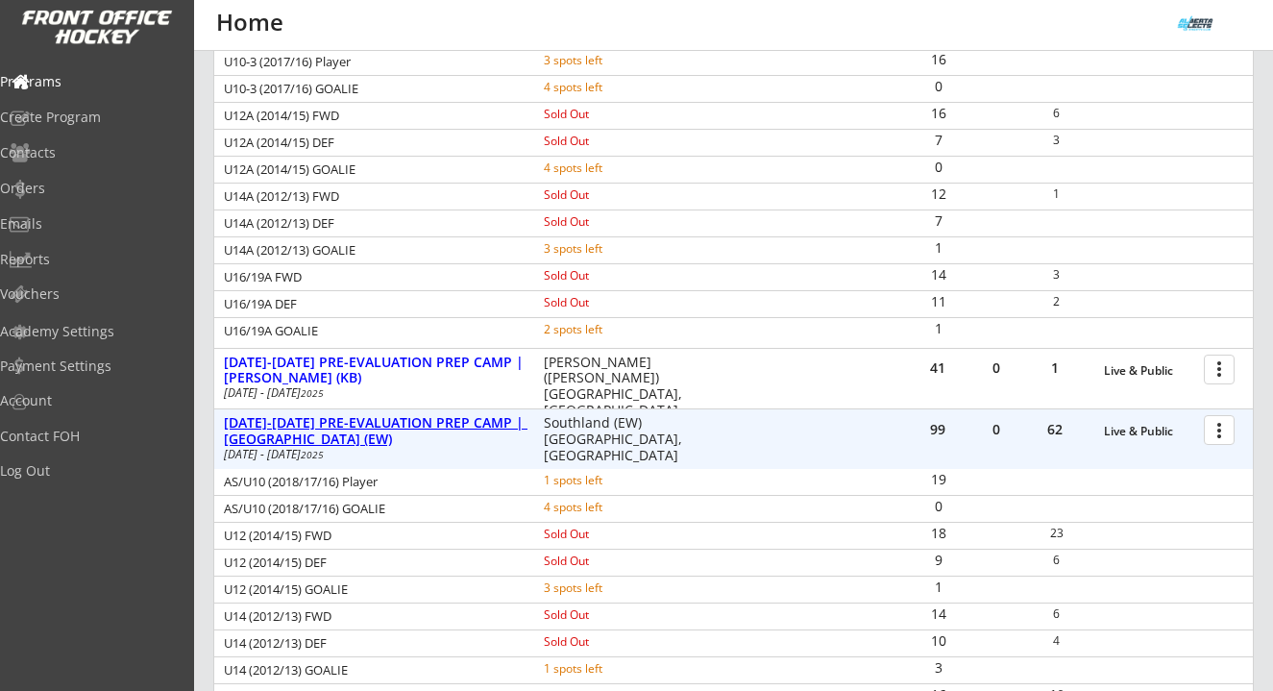
click at [451, 429] on div "AUG 25-28 PRE-EVALUATION PREP CAMP | Southland (EW)" at bounding box center [374, 431] width 300 height 33
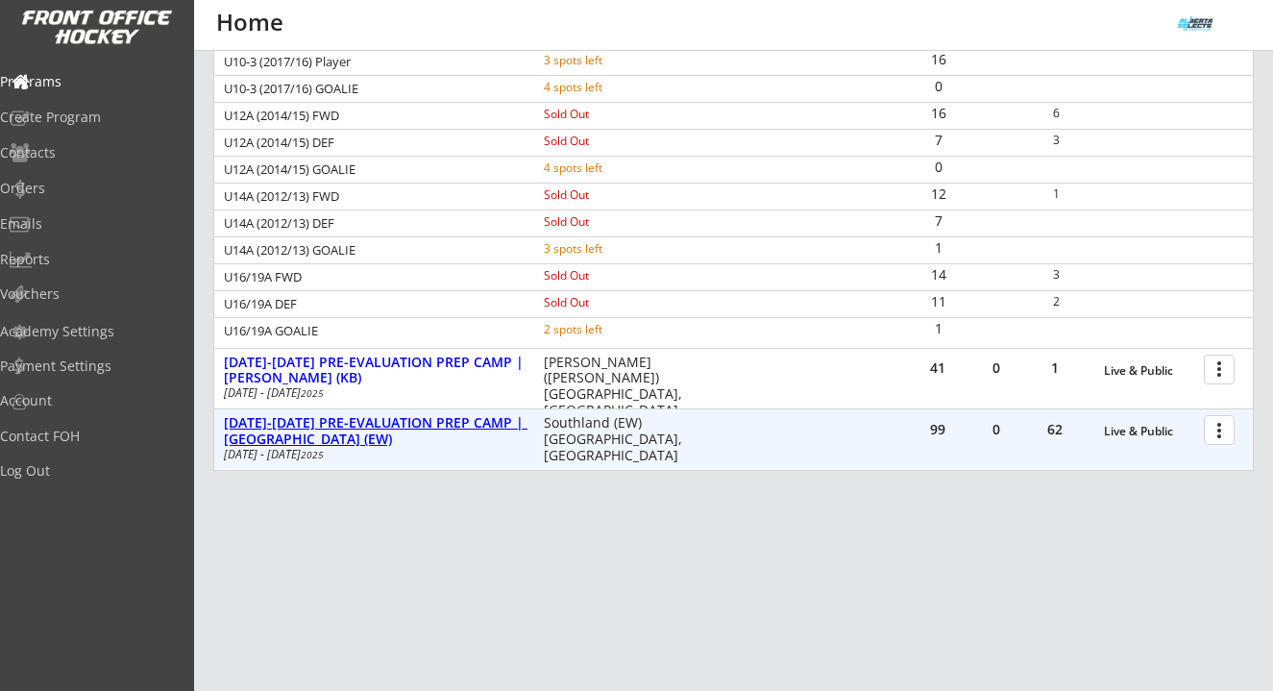
click at [451, 429] on div "AUG 25-28 PRE-EVALUATION PREP CAMP | Southland (EW)" at bounding box center [374, 431] width 300 height 33
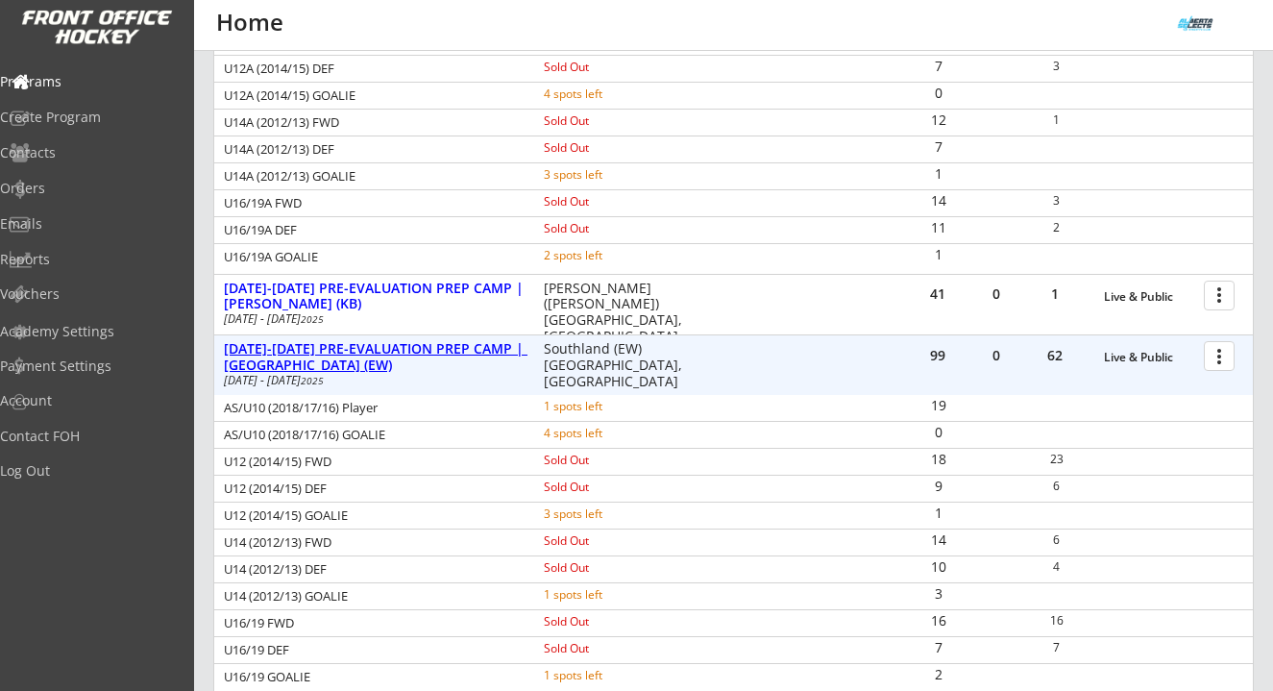
scroll to position [985, 0]
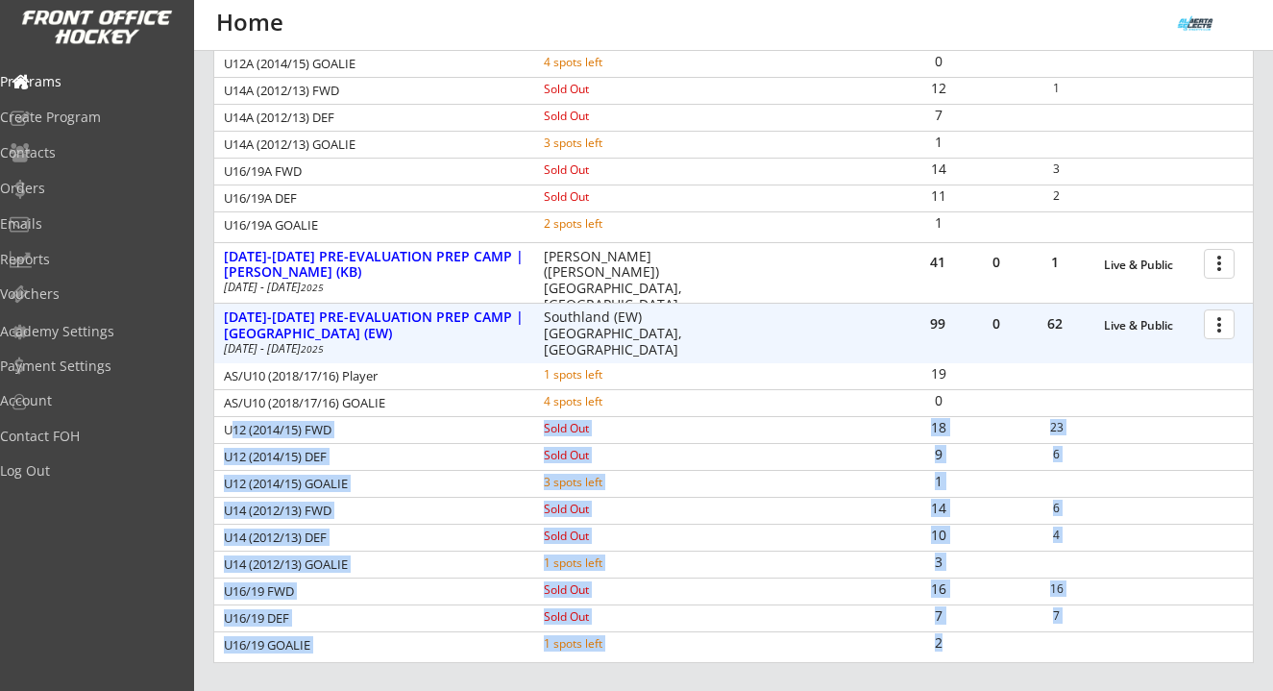
drag, startPoint x: 230, startPoint y: 429, endPoint x: 944, endPoint y: 637, distance: 743.8
click at [944, 637] on div "AS/U10 (2018/17/16) Player 1 spots left 19 AS/U10 (2018/17/16) GOALIE 4 spots l…" at bounding box center [733, 510] width 1039 height 295
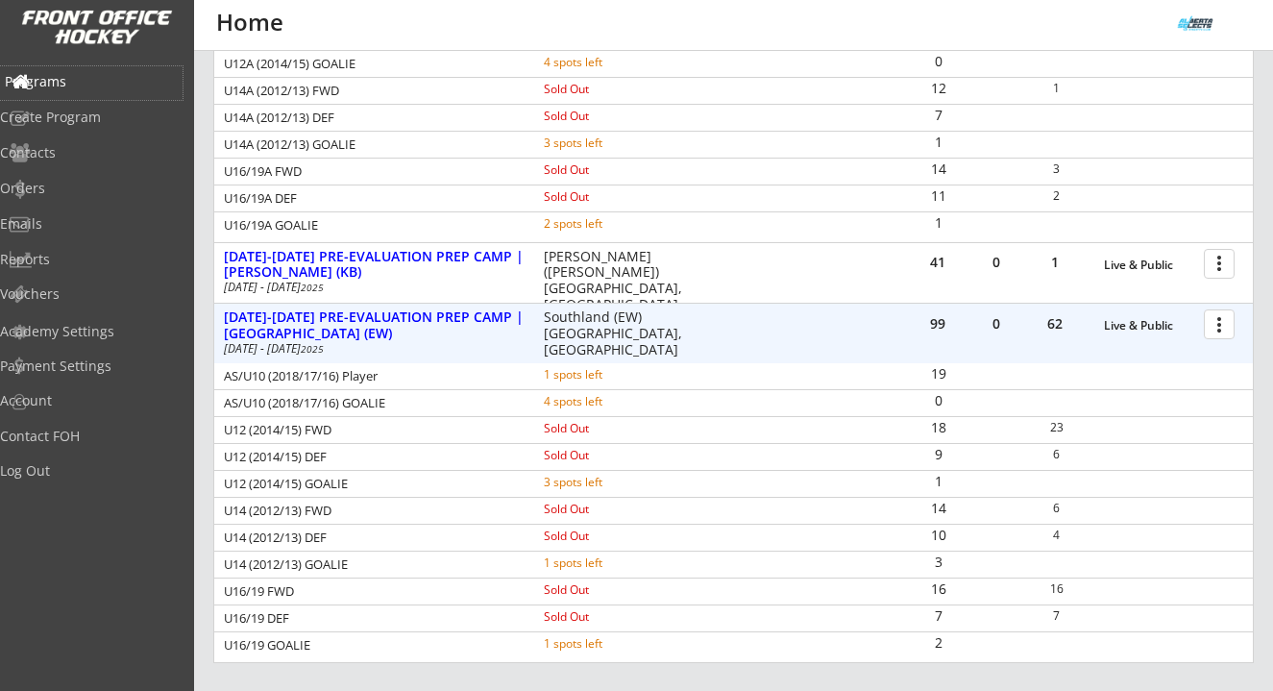
click at [74, 76] on div "Programs" at bounding box center [91, 81] width 173 height 13
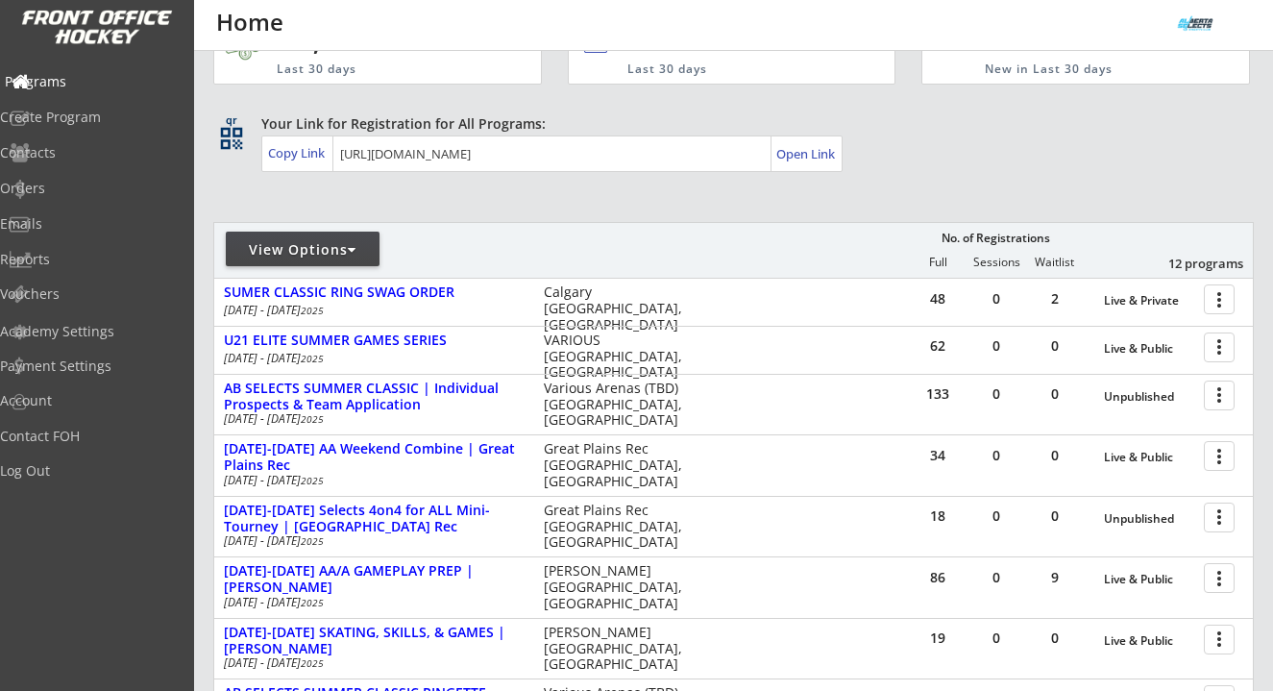
scroll to position [0, 0]
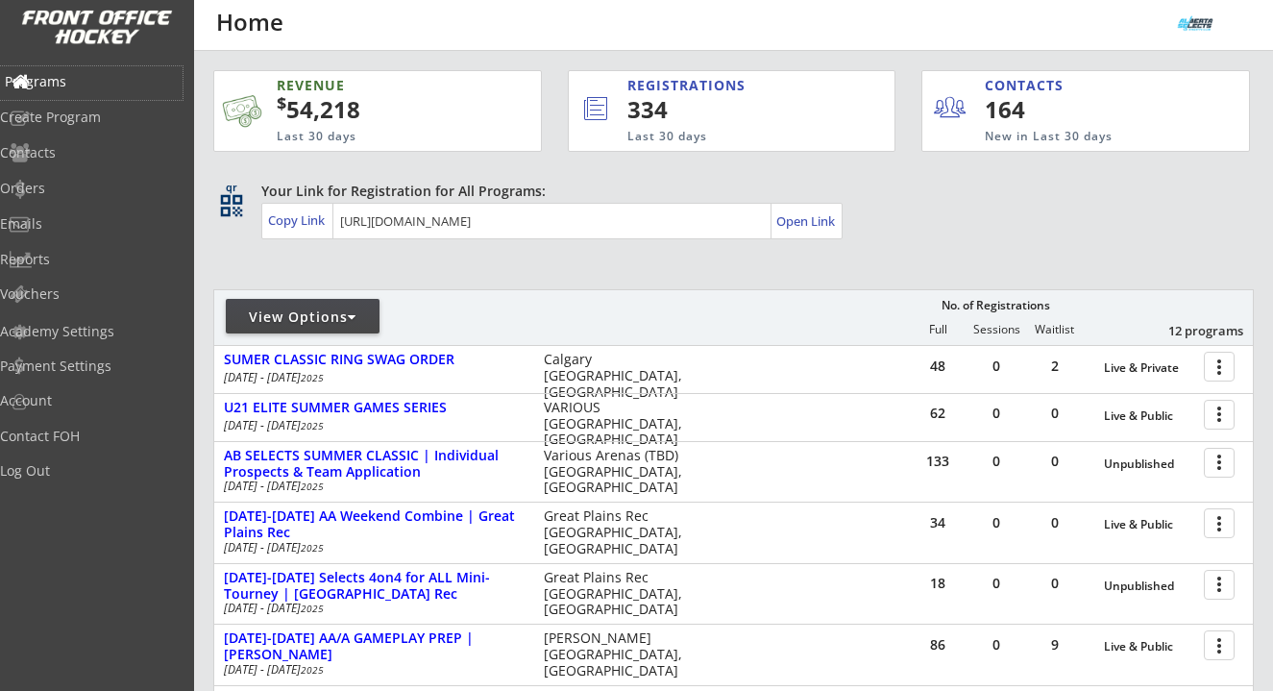
click at [86, 77] on div "Programs" at bounding box center [91, 81] width 173 height 13
click at [75, 197] on div "Orders" at bounding box center [91, 190] width 183 height 34
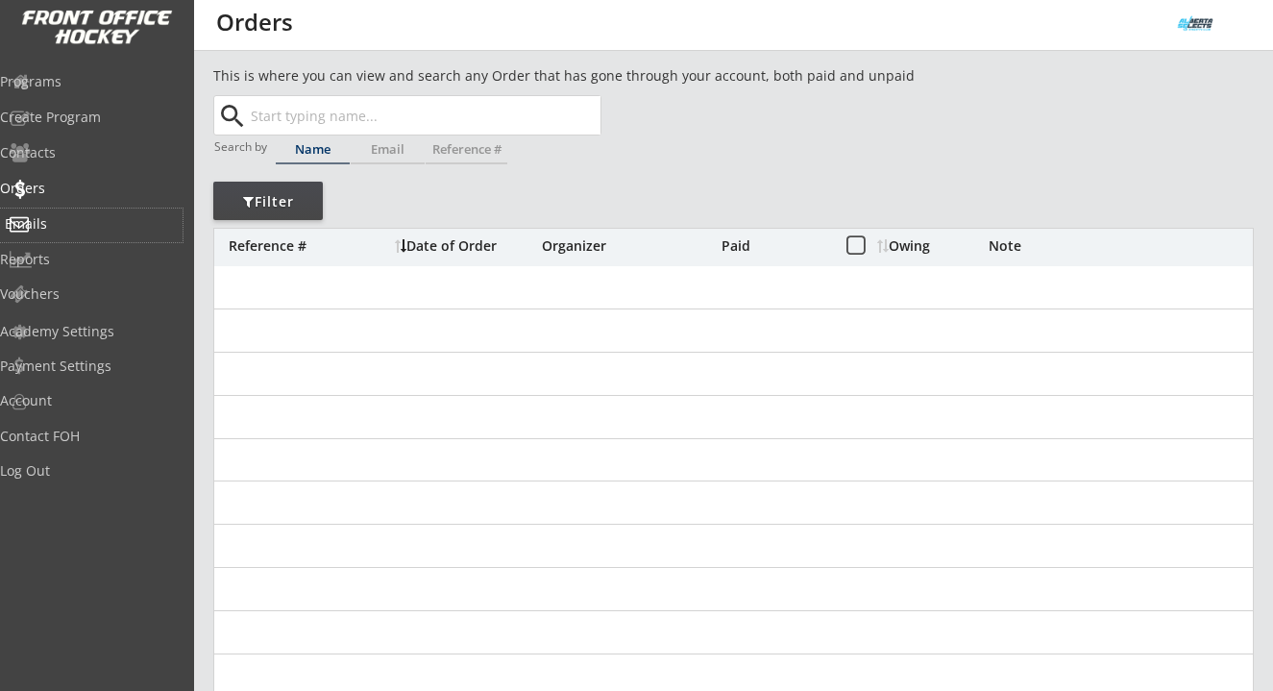
click at [64, 227] on div "Emails" at bounding box center [91, 223] width 173 height 13
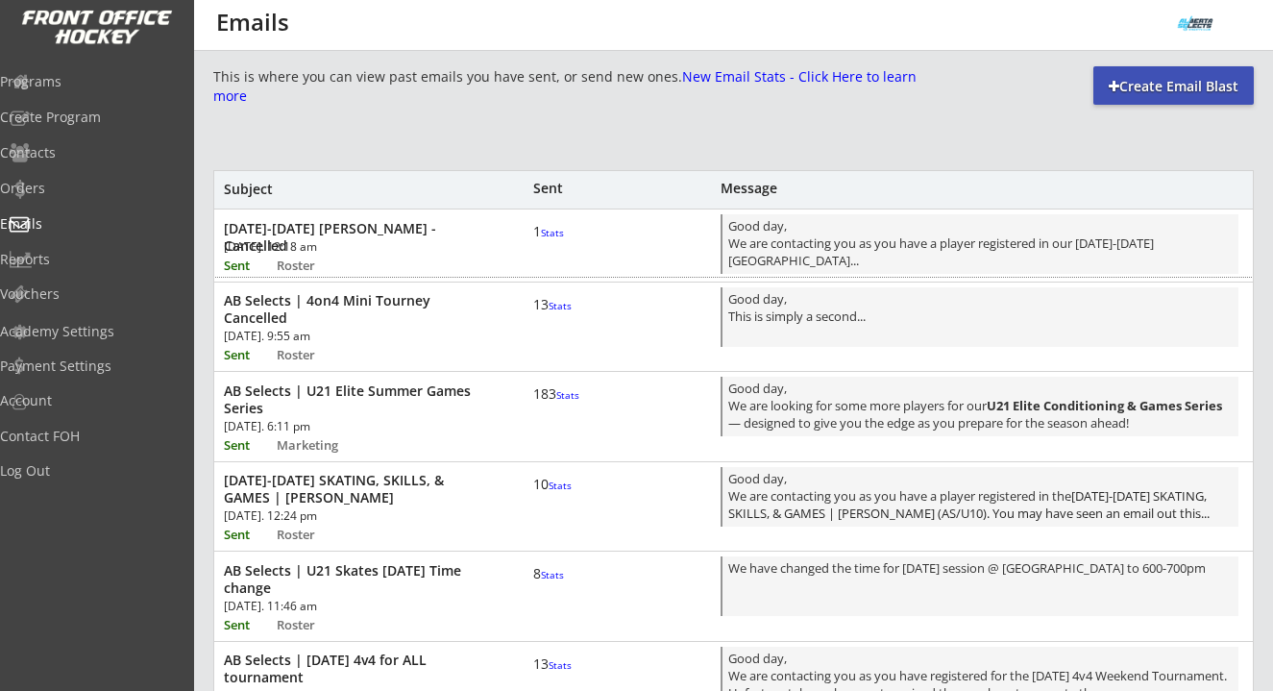
click at [543, 239] on font "Stats" at bounding box center [552, 232] width 23 height 13
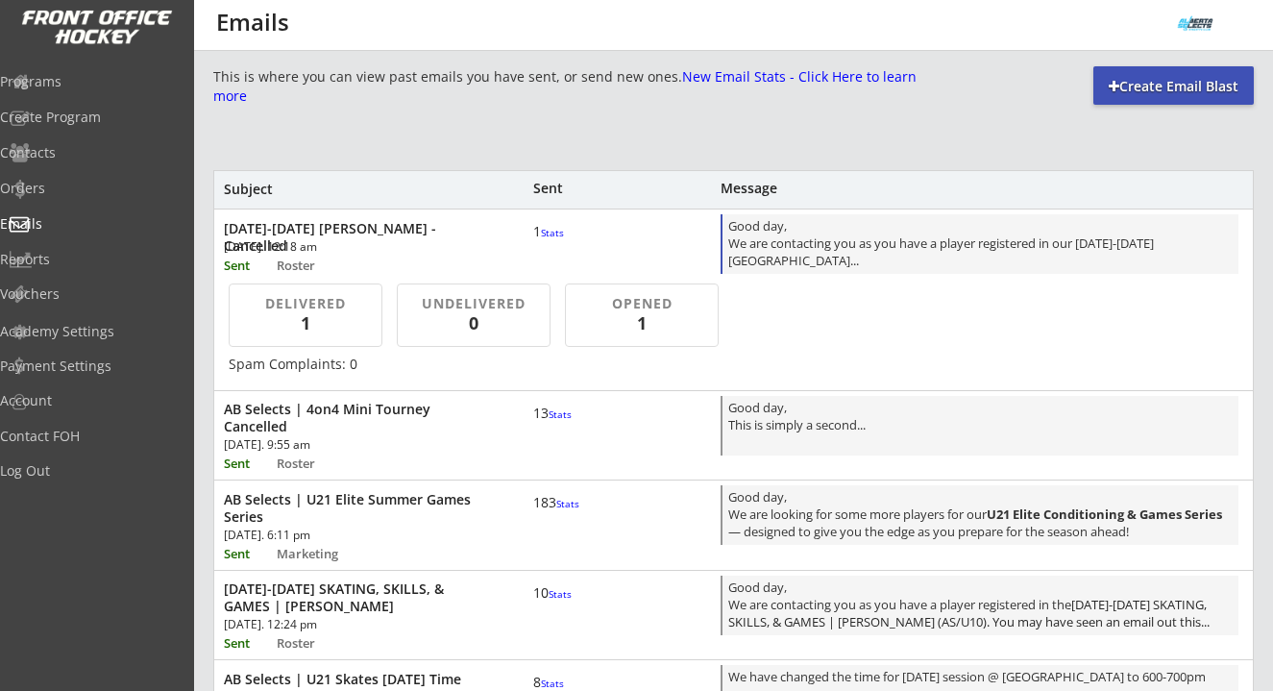
click at [876, 253] on div "Good day, We are contacting you as you have a player registered in our Aug 18-2…" at bounding box center [980, 245] width 505 height 57
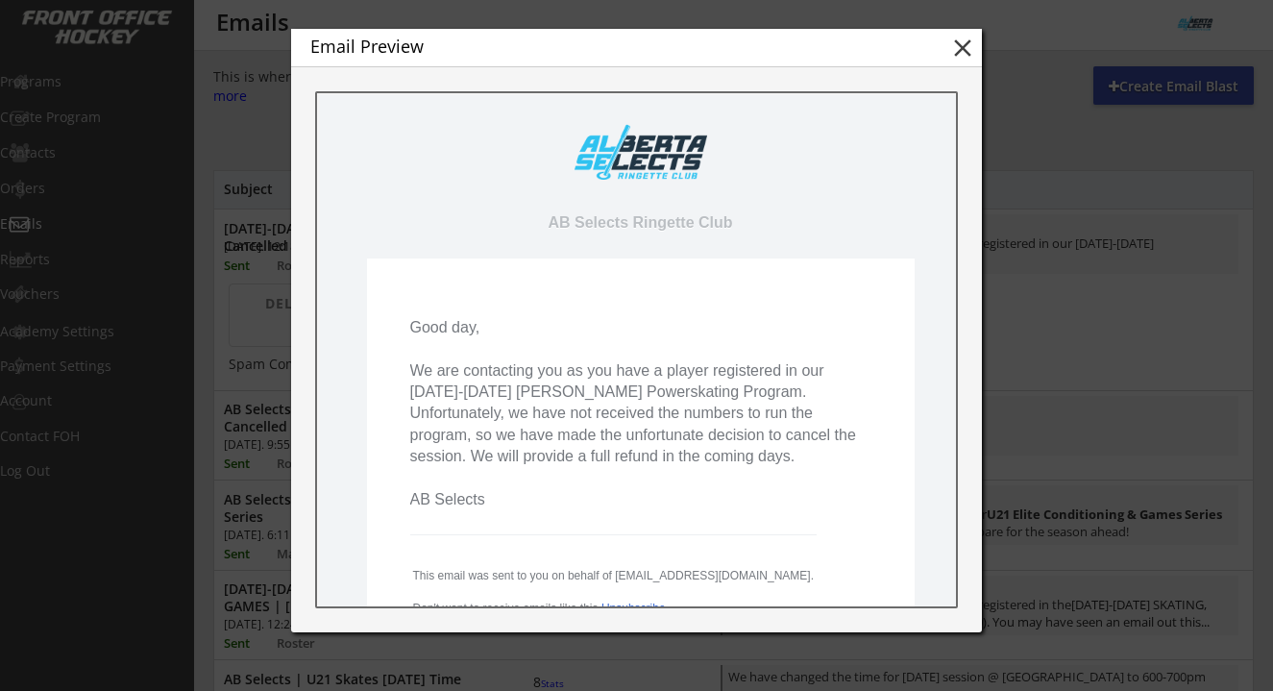
click at [970, 47] on button "close" at bounding box center [962, 48] width 29 height 29
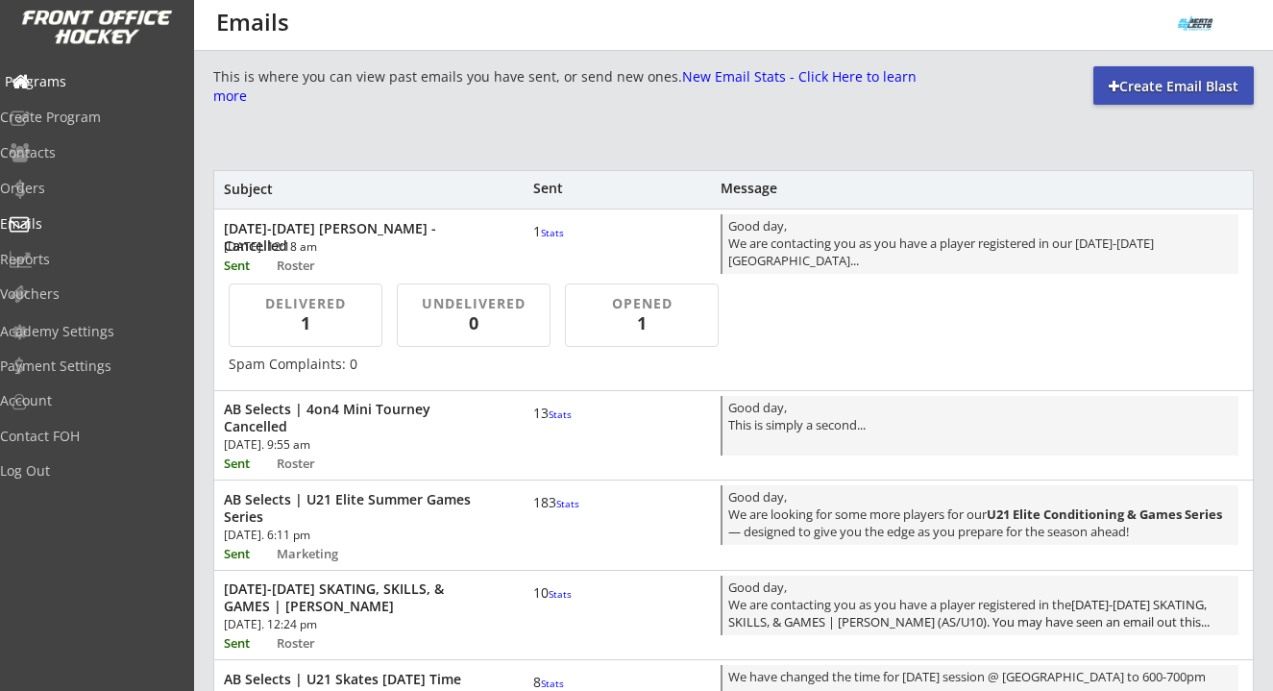
click at [58, 77] on div "Programs" at bounding box center [91, 81] width 173 height 13
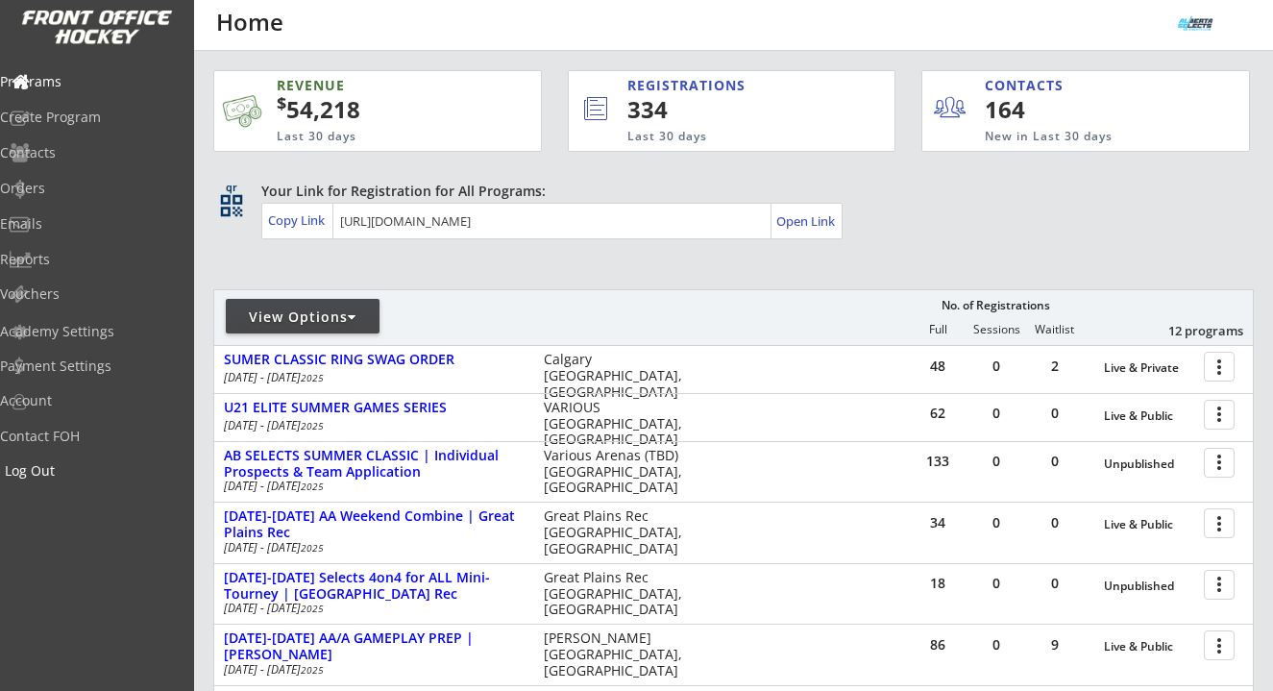
click at [80, 478] on div "Log Out" at bounding box center [91, 470] width 173 height 13
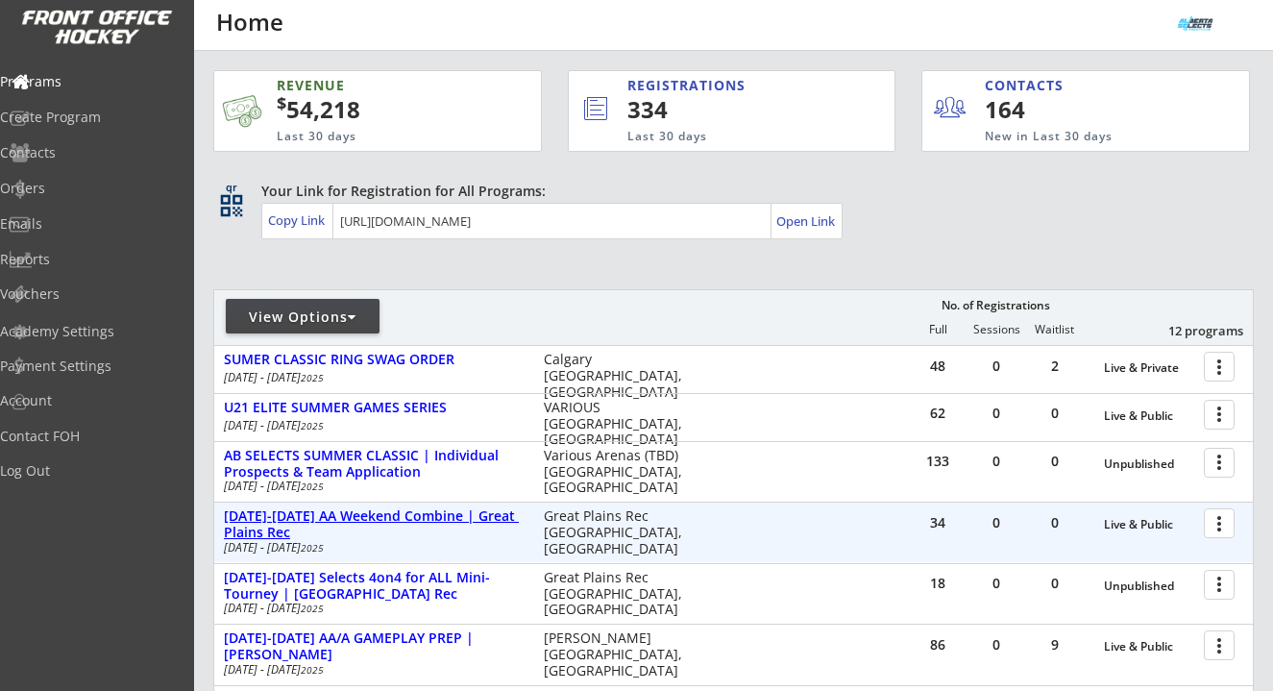
click at [367, 521] on div "[DATE]-[DATE] AA Weekend Combine | Great Plains Rec" at bounding box center [374, 524] width 300 height 33
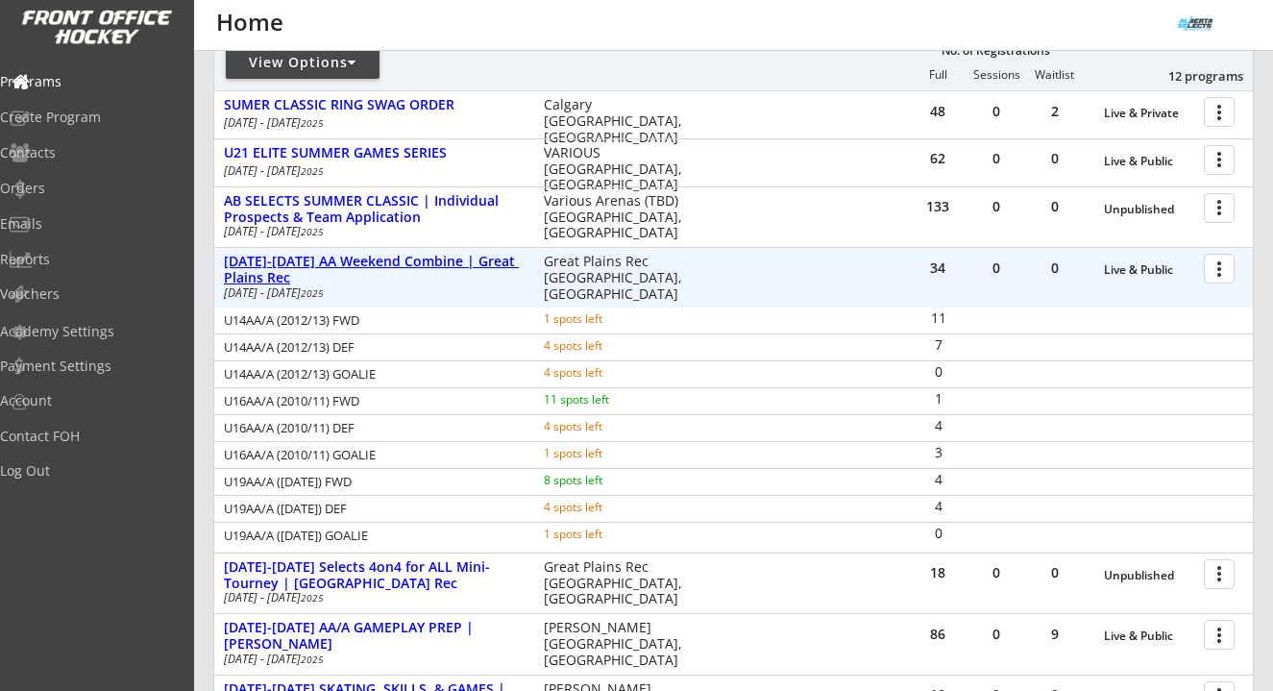
scroll to position [256, 0]
click at [312, 264] on div "[DATE]-[DATE] AA Weekend Combine | Great Plains Rec" at bounding box center [374, 269] width 300 height 33
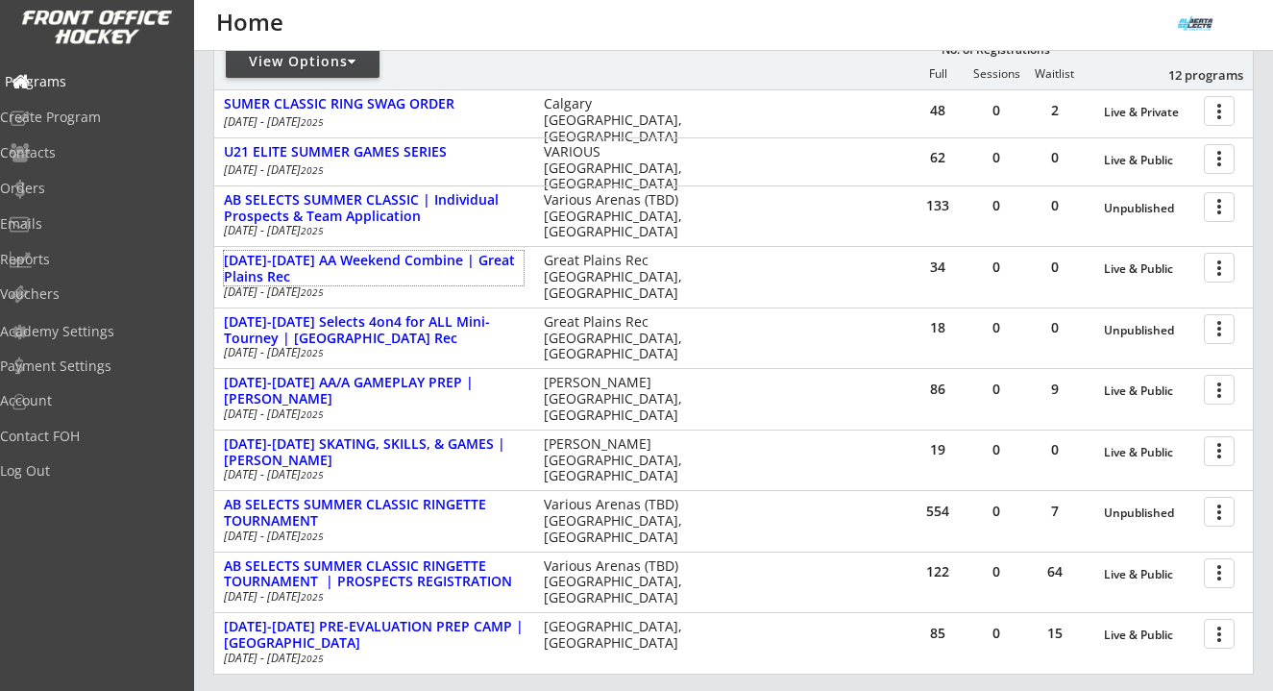
click at [106, 86] on div "Programs" at bounding box center [91, 81] width 173 height 13
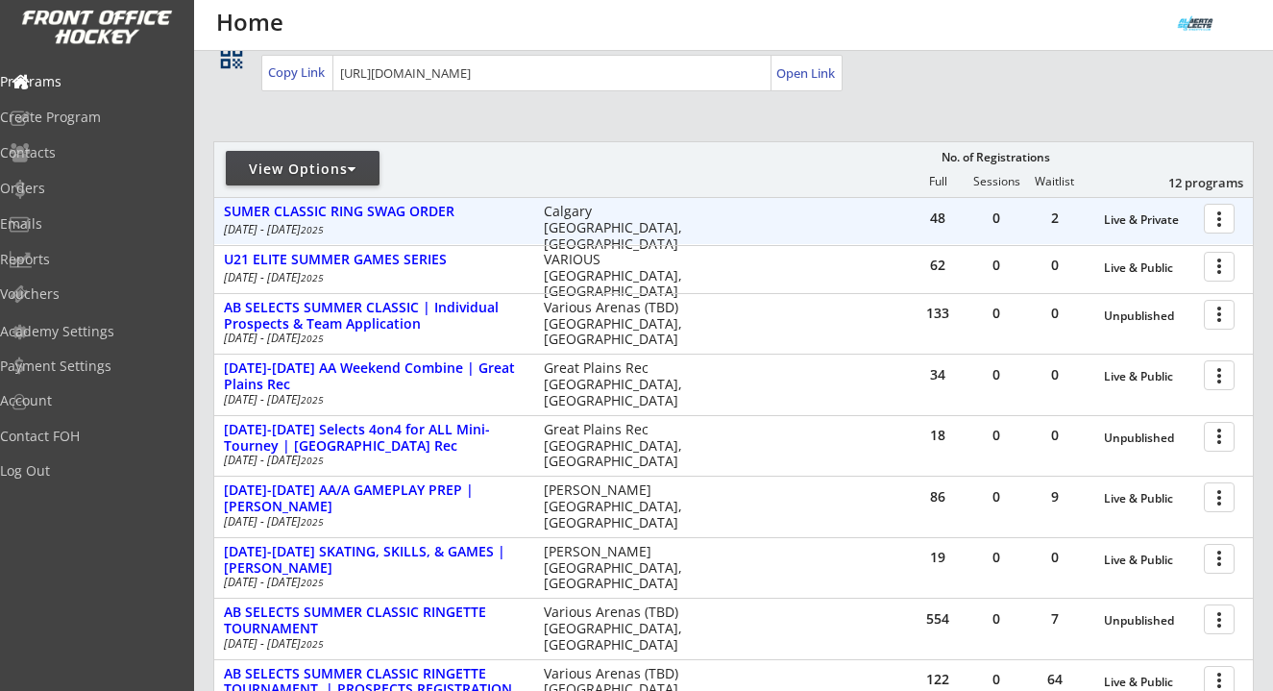
scroll to position [150, 0]
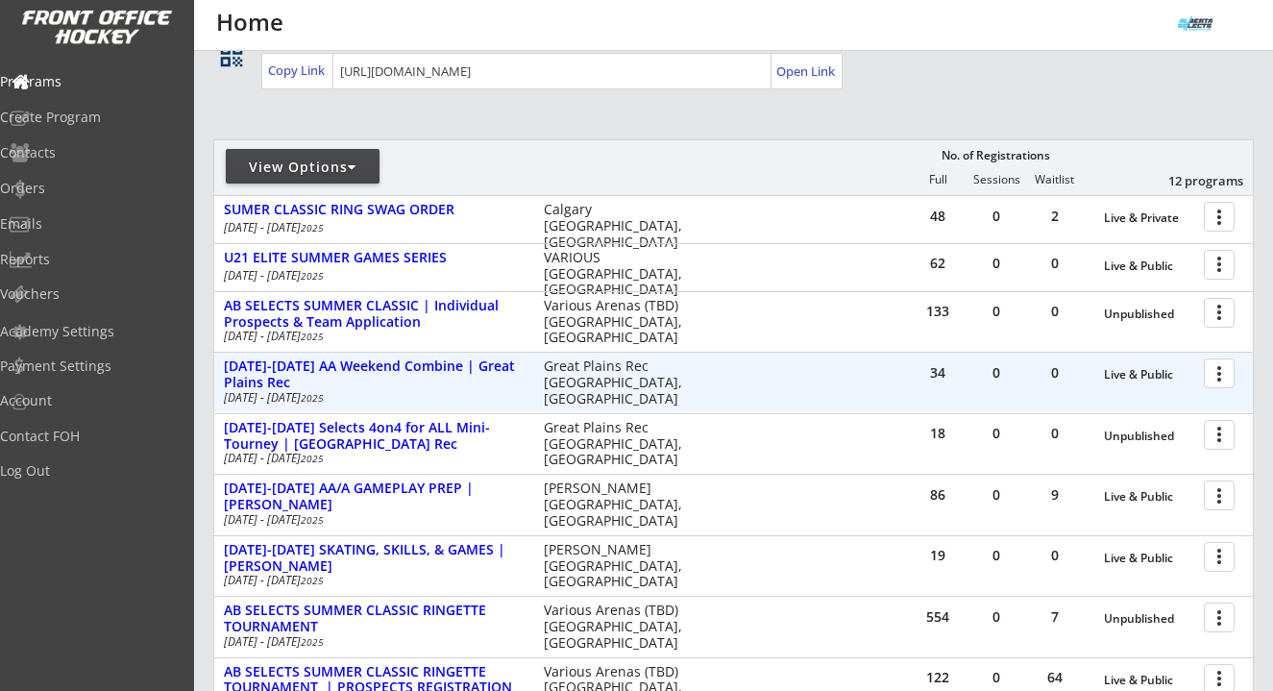
click at [1222, 381] on div at bounding box center [1223, 373] width 34 height 34
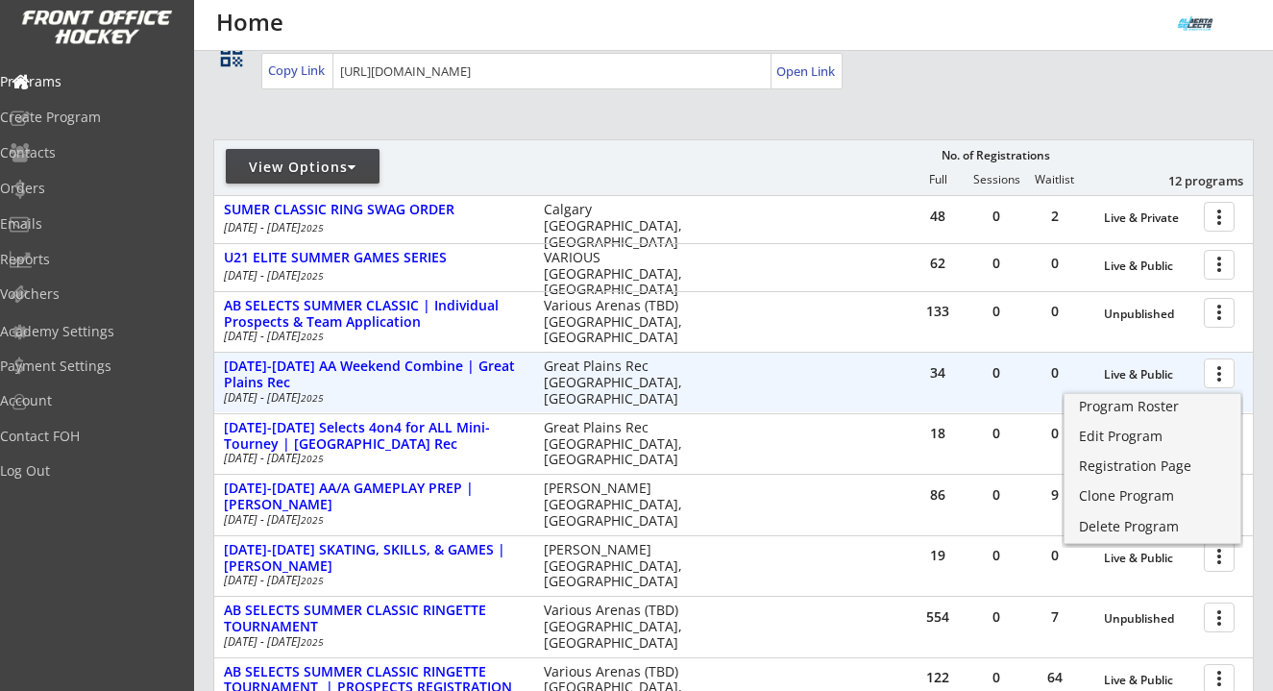
click at [717, 373] on div "34 0 0 Live & Public more_vert AUG 16-17 AA Weekend Combine | Great Plains Rec …" at bounding box center [733, 383] width 1039 height 60
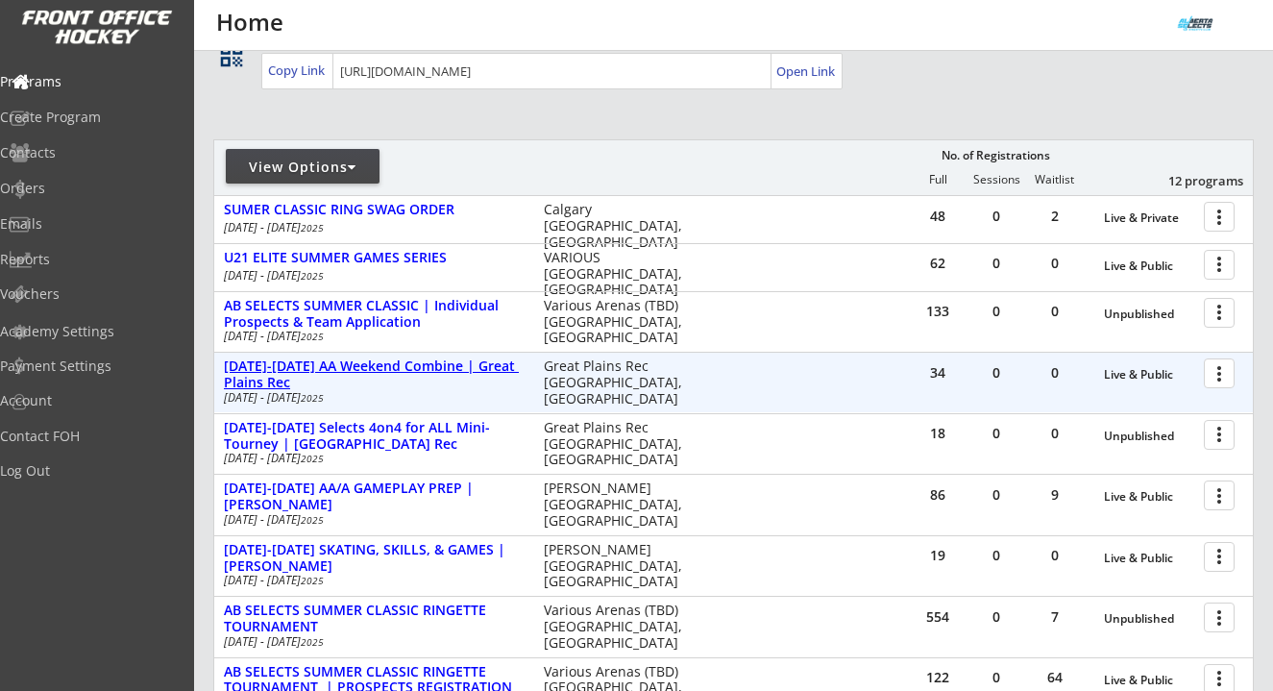
click at [440, 360] on div "[DATE]-[DATE] AA Weekend Combine | Great Plains Rec" at bounding box center [374, 374] width 300 height 33
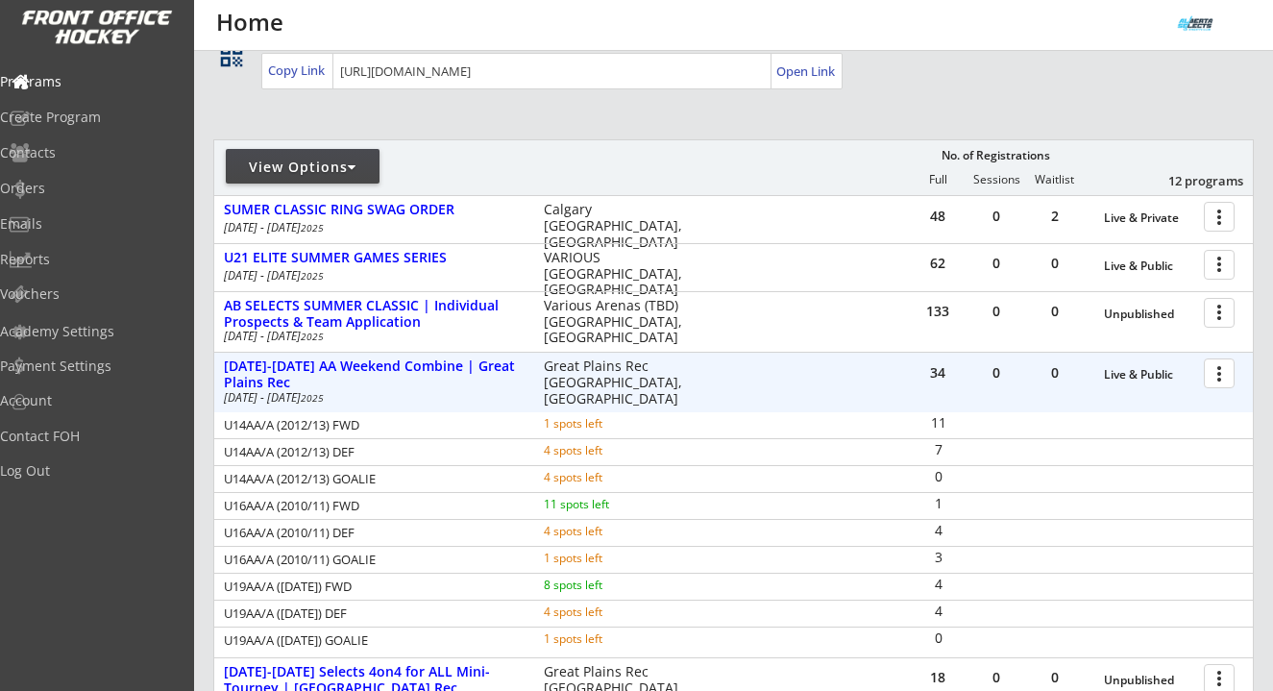
click at [1216, 376] on div at bounding box center [1223, 373] width 34 height 34
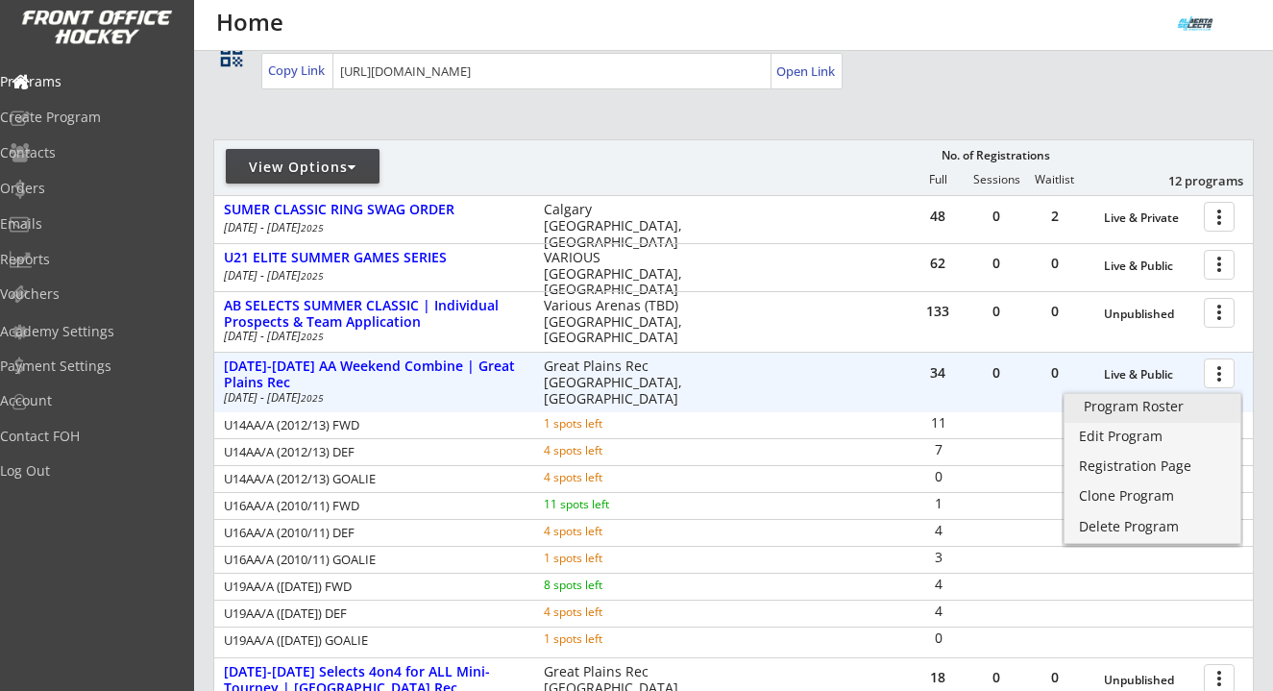
click at [1154, 410] on div "Program Roster" at bounding box center [1152, 406] width 137 height 13
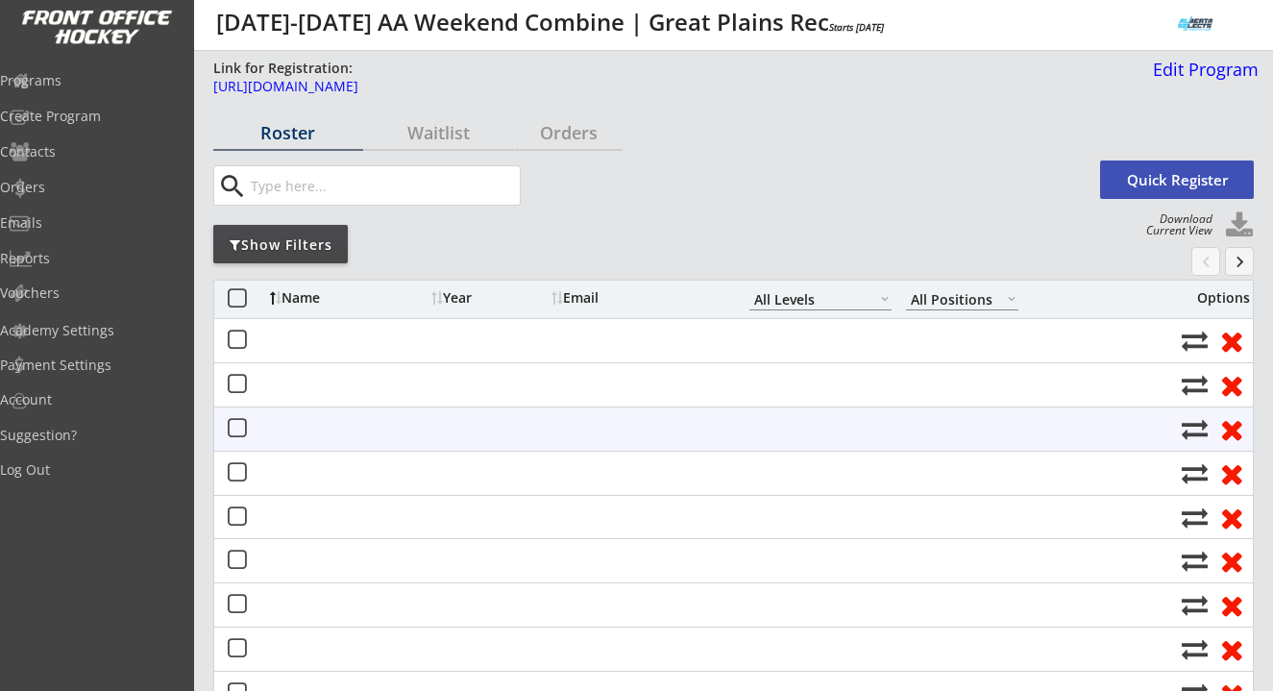
select select ""All Levels""
select select ""All Positions""
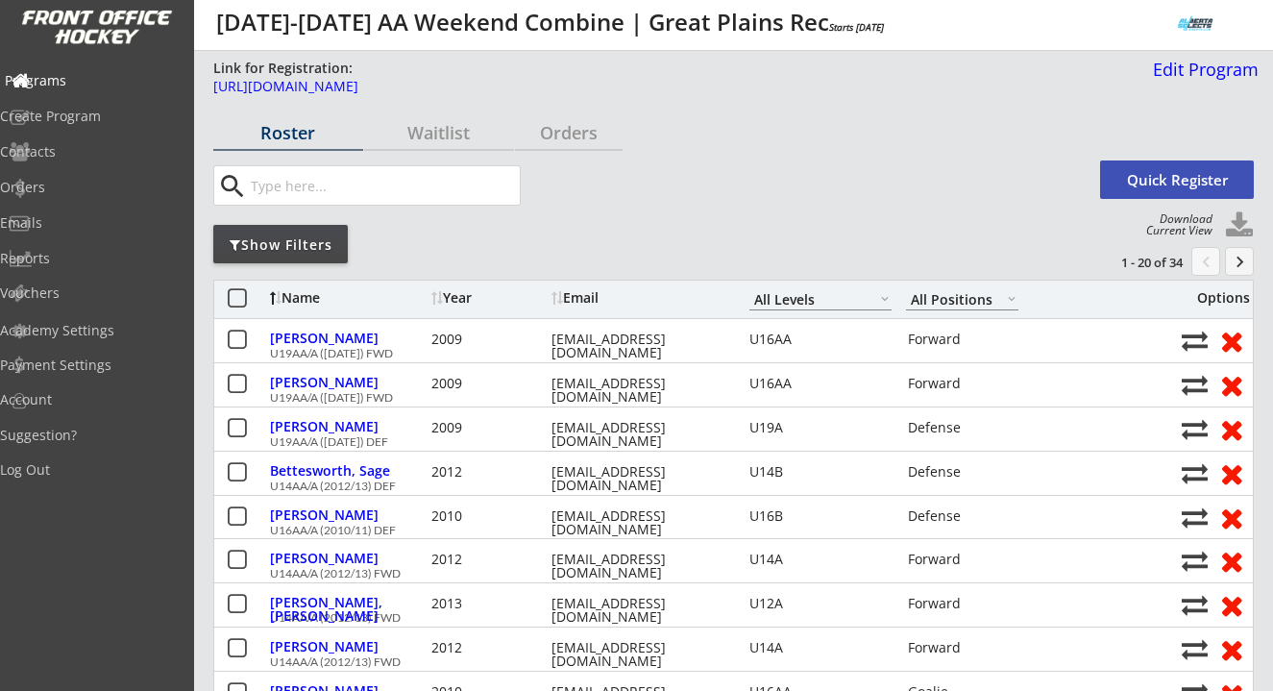
click at [86, 77] on div "Programs" at bounding box center [91, 80] width 173 height 13
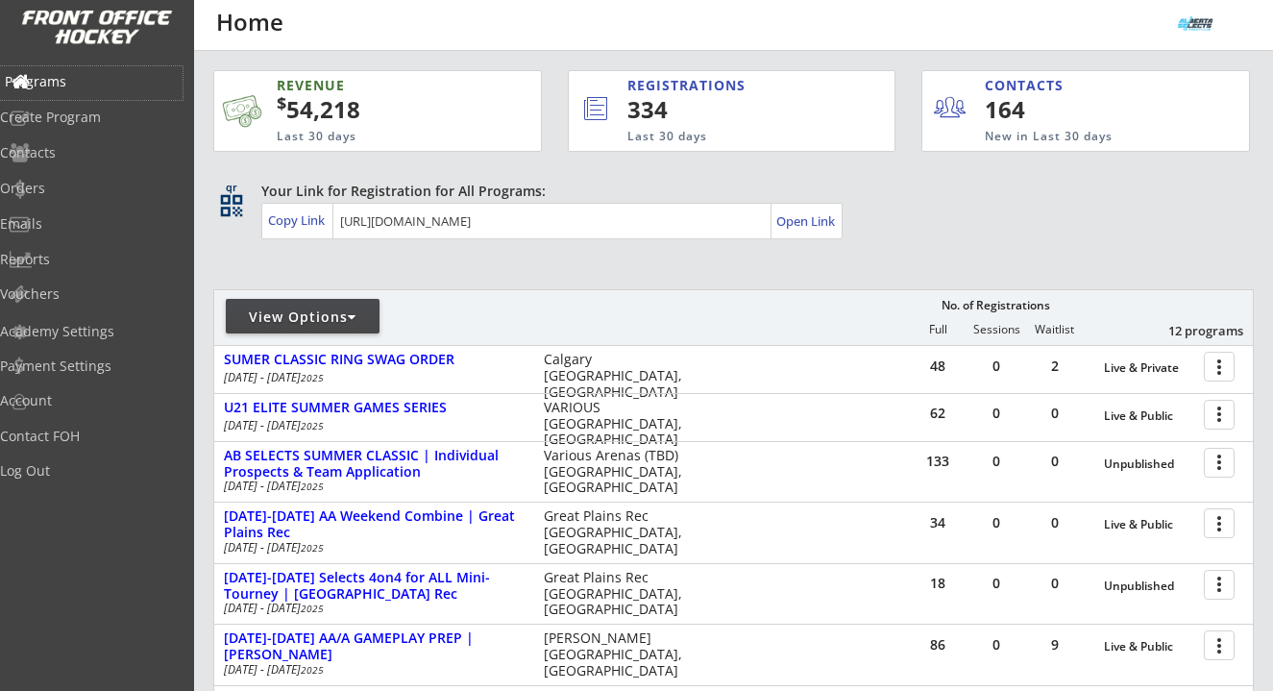
click at [86, 77] on div "Programs" at bounding box center [91, 81] width 173 height 13
